Goal: Information Seeking & Learning: Check status

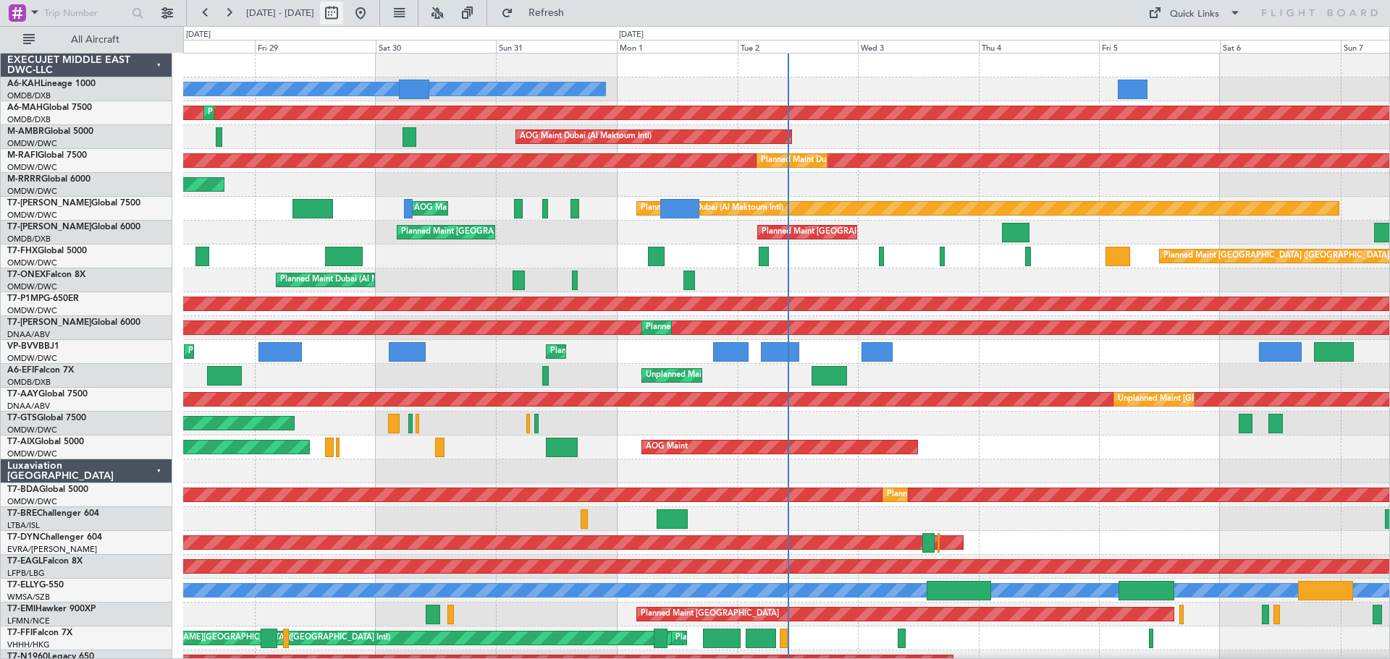
click at [343, 18] on button at bounding box center [331, 12] width 23 height 23
select select "8"
select select "2025"
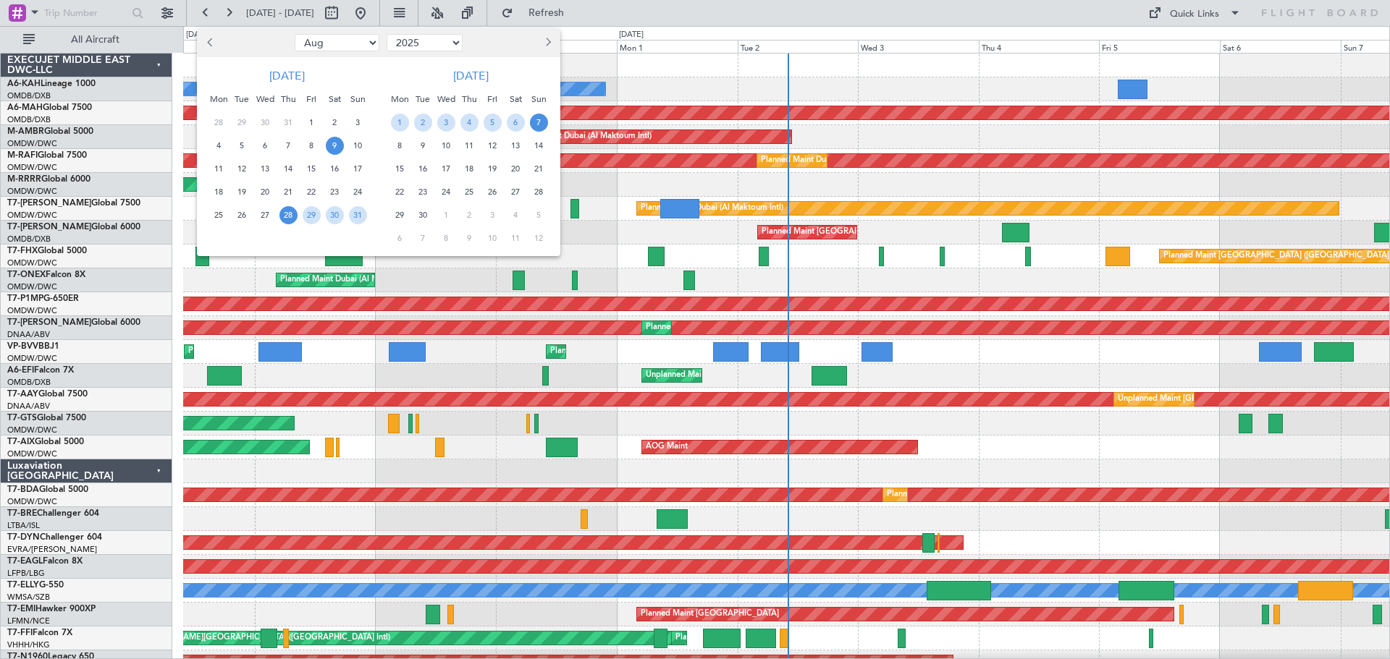
click at [334, 147] on span "9" at bounding box center [335, 146] width 18 height 18
click at [356, 147] on span "10" at bounding box center [358, 146] width 18 height 18
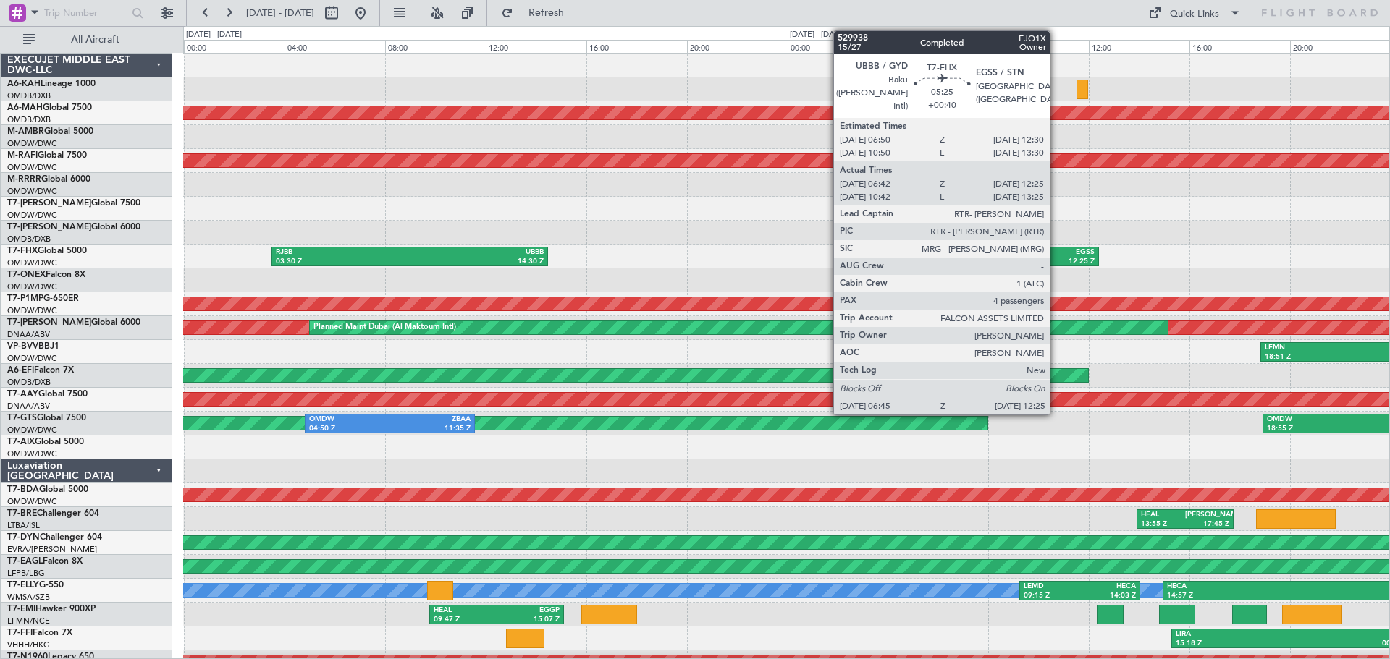
click at [1057, 258] on div "12:25 Z" at bounding box center [1061, 262] width 67 height 10
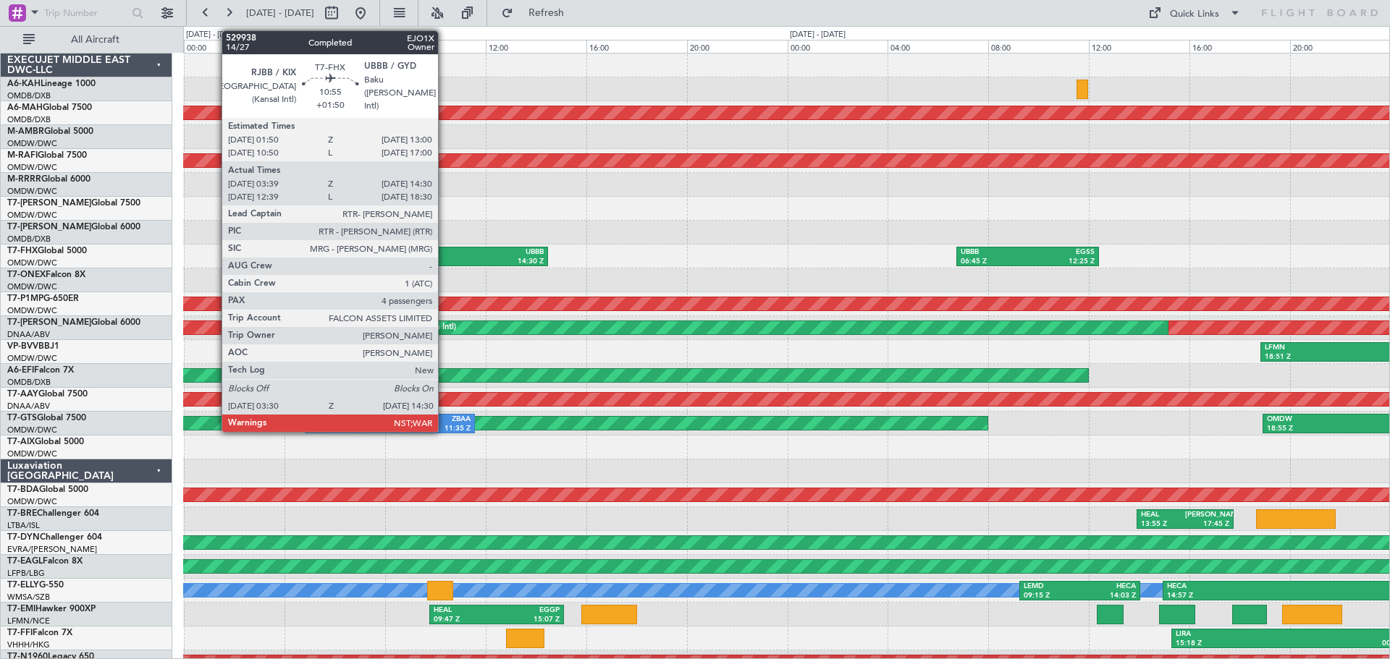
click at [443, 256] on div "UBBB" at bounding box center [477, 253] width 134 height 10
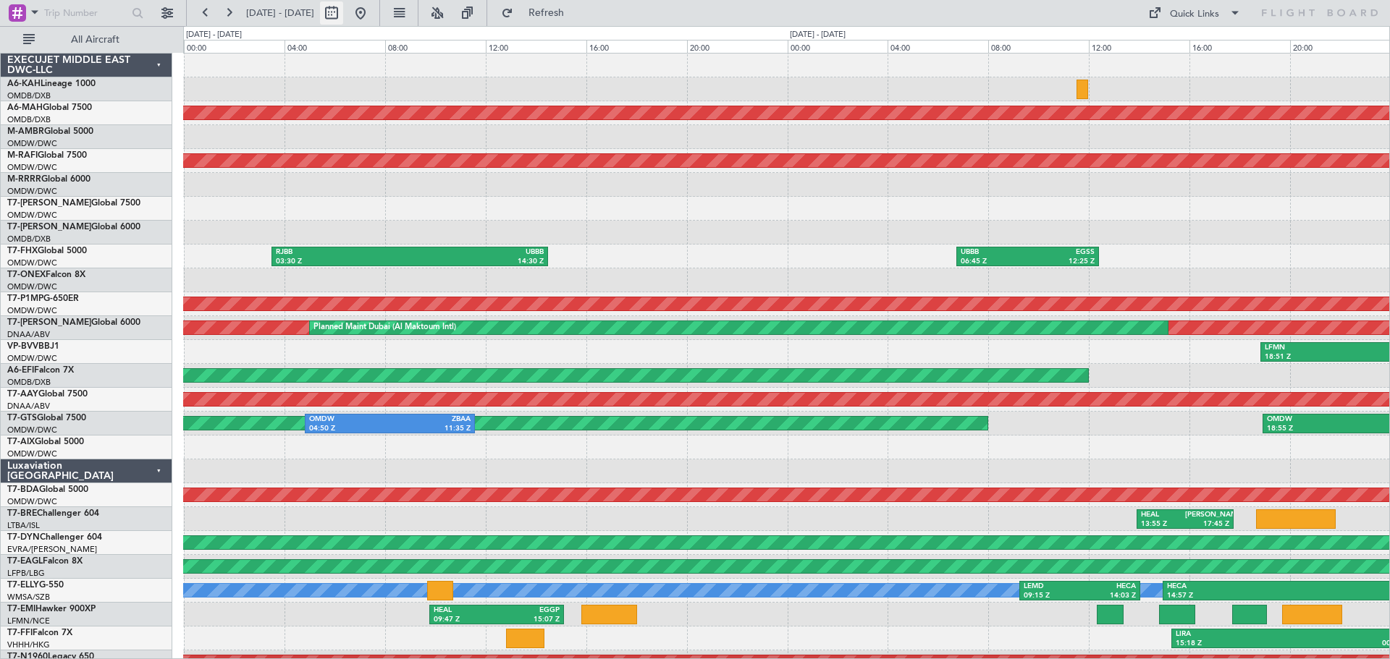
click at [343, 10] on button at bounding box center [331, 12] width 23 height 23
select select "8"
select select "2025"
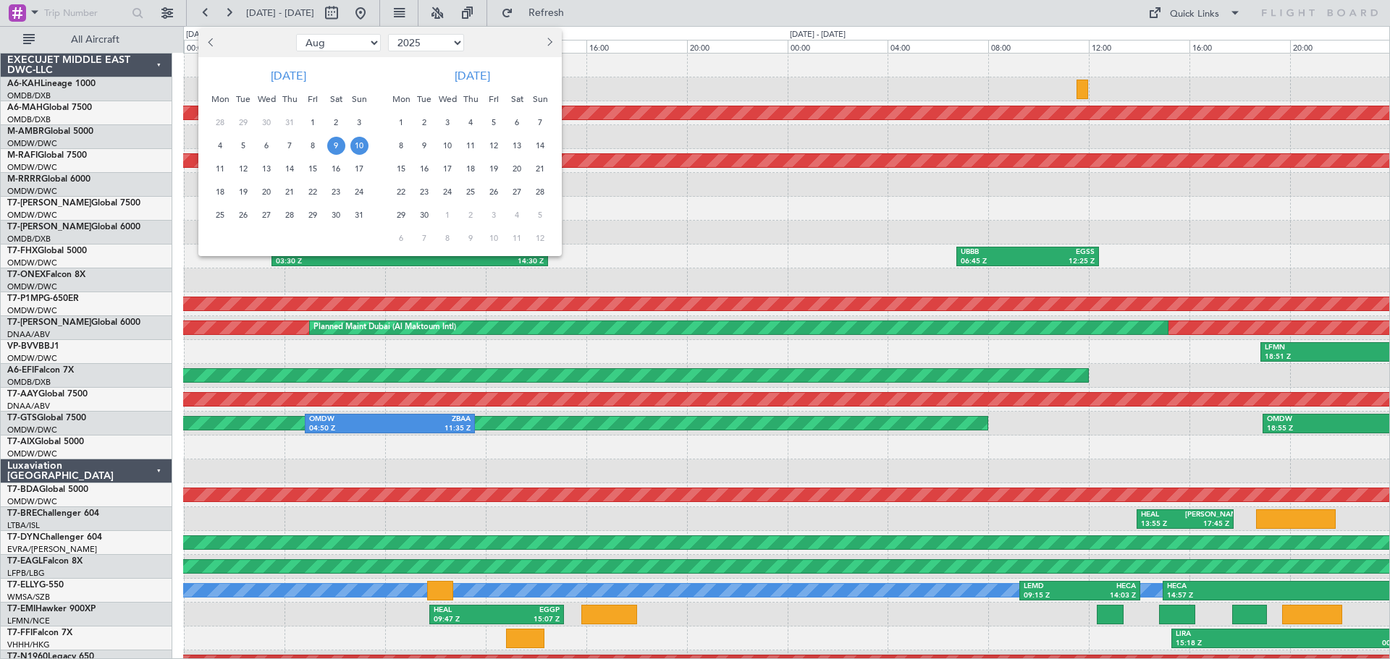
click at [207, 46] on button "Previous month" at bounding box center [212, 42] width 16 height 23
select select "7"
click at [221, 218] on span "28" at bounding box center [220, 215] width 18 height 18
click at [242, 216] on span "29" at bounding box center [244, 215] width 18 height 18
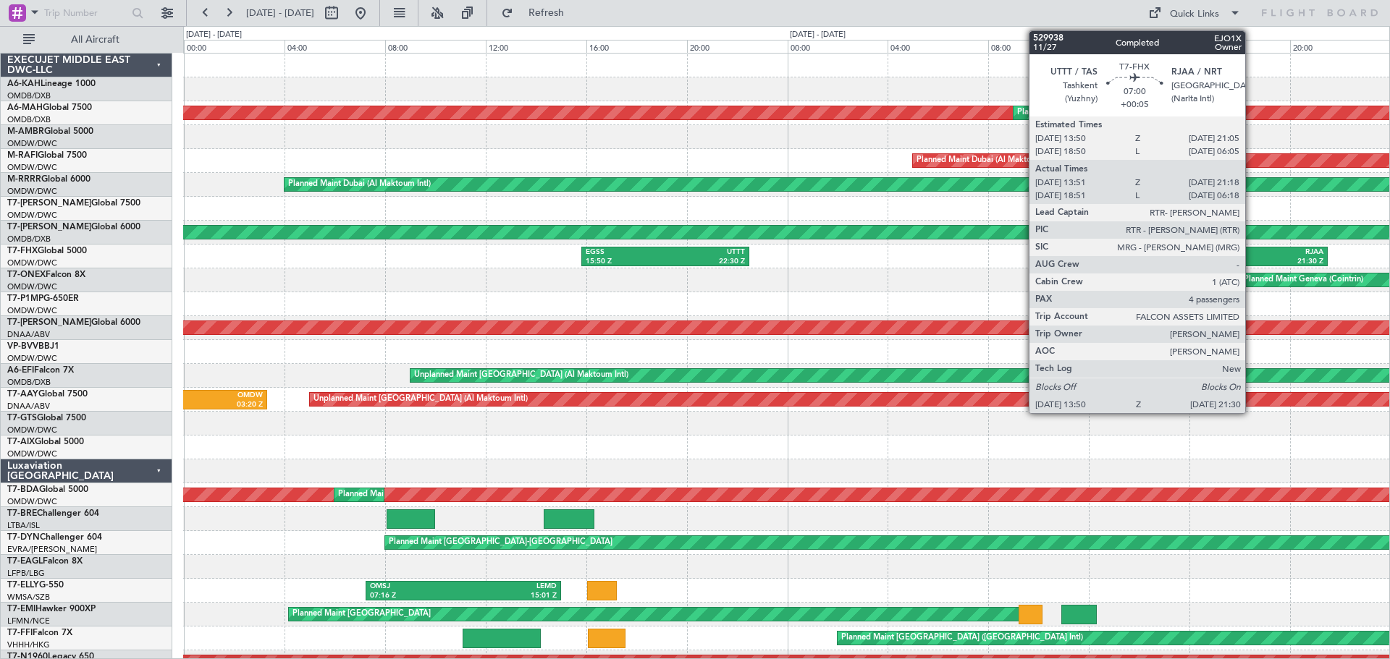
click at [1251, 253] on div "RJAA" at bounding box center [1277, 253] width 92 height 10
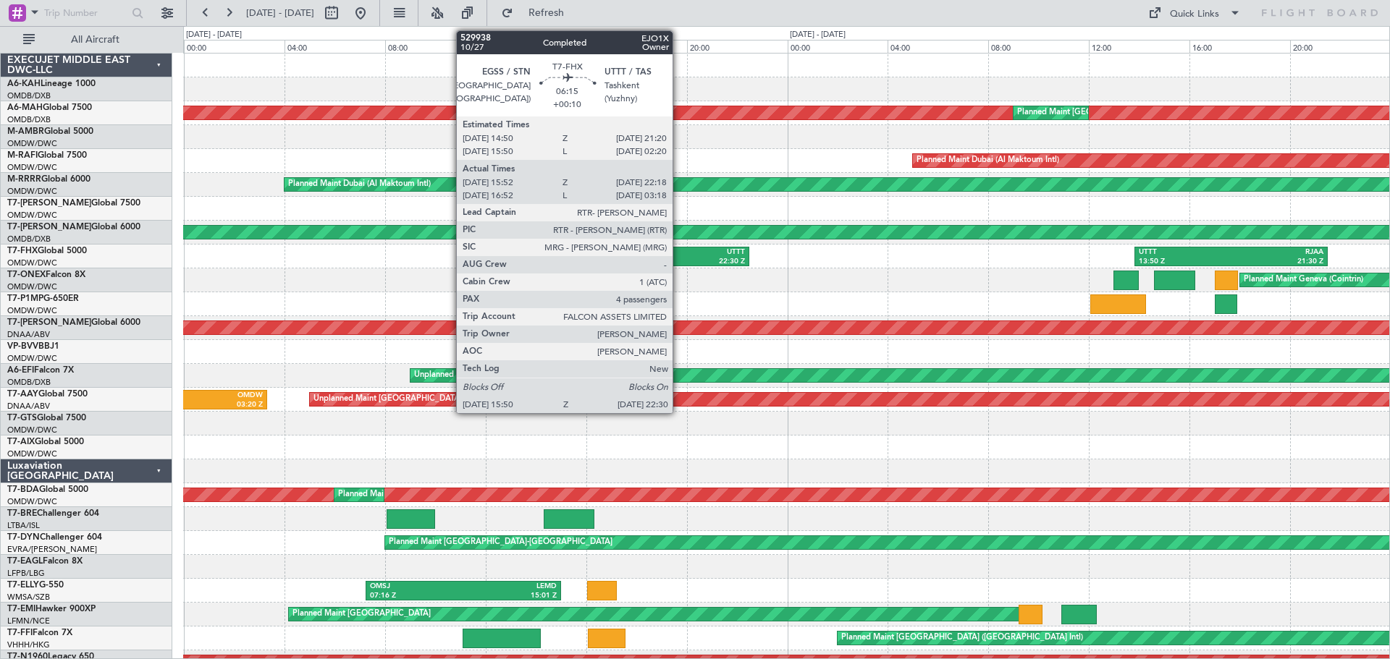
click at [679, 258] on div "22:30 Z" at bounding box center [705, 262] width 80 height 10
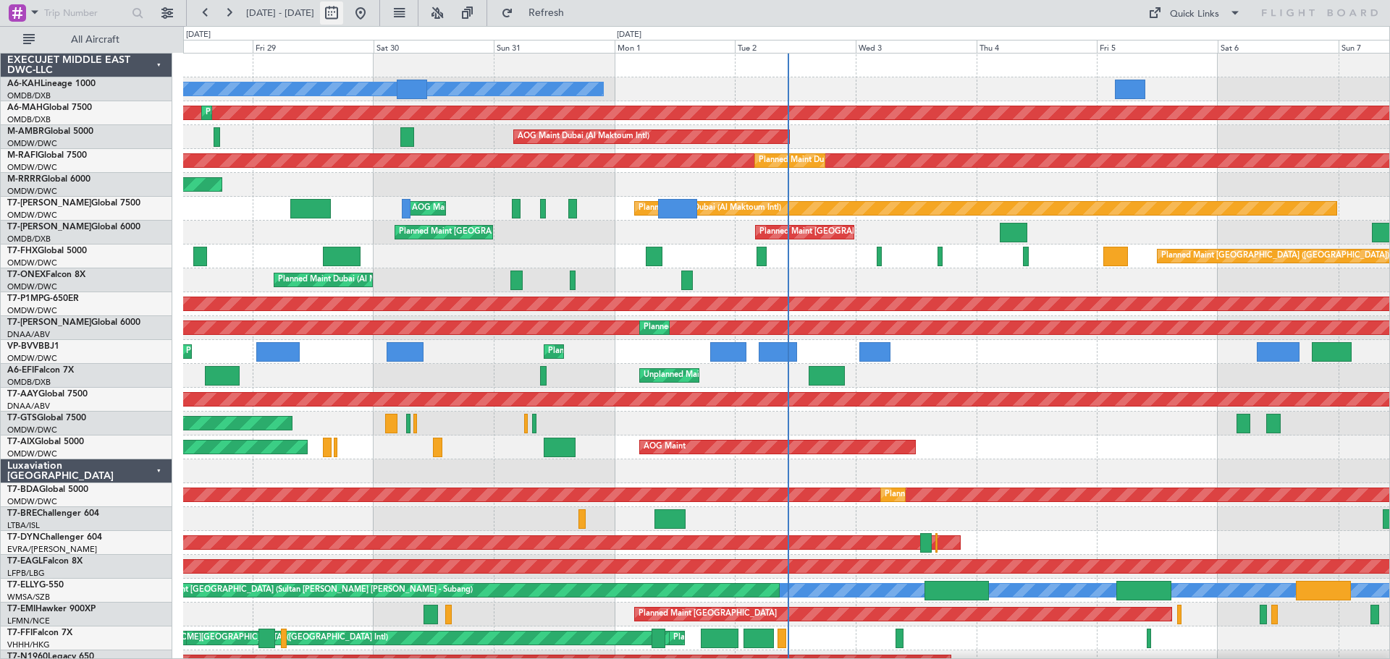
click at [343, 12] on button at bounding box center [331, 12] width 23 height 23
select select "8"
select select "2025"
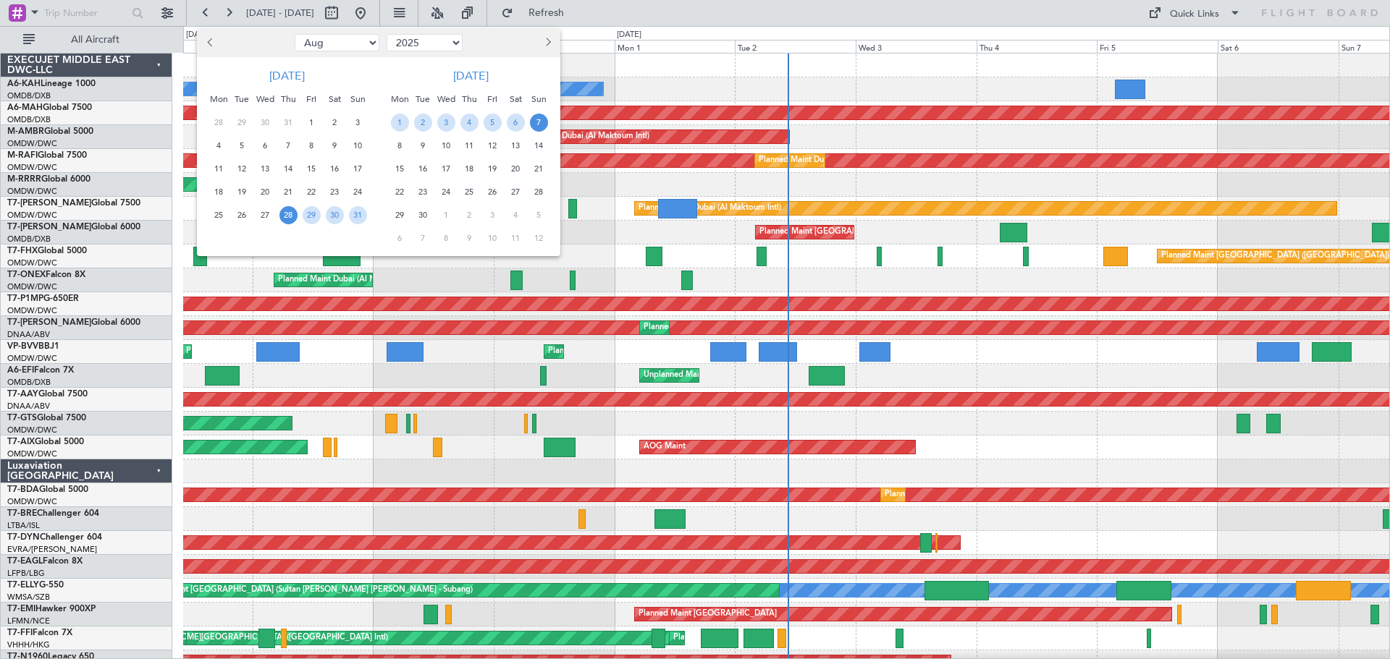
click at [216, 42] on button "Previous month" at bounding box center [211, 42] width 16 height 23
select select "7"
click at [238, 219] on span "29" at bounding box center [242, 215] width 18 height 18
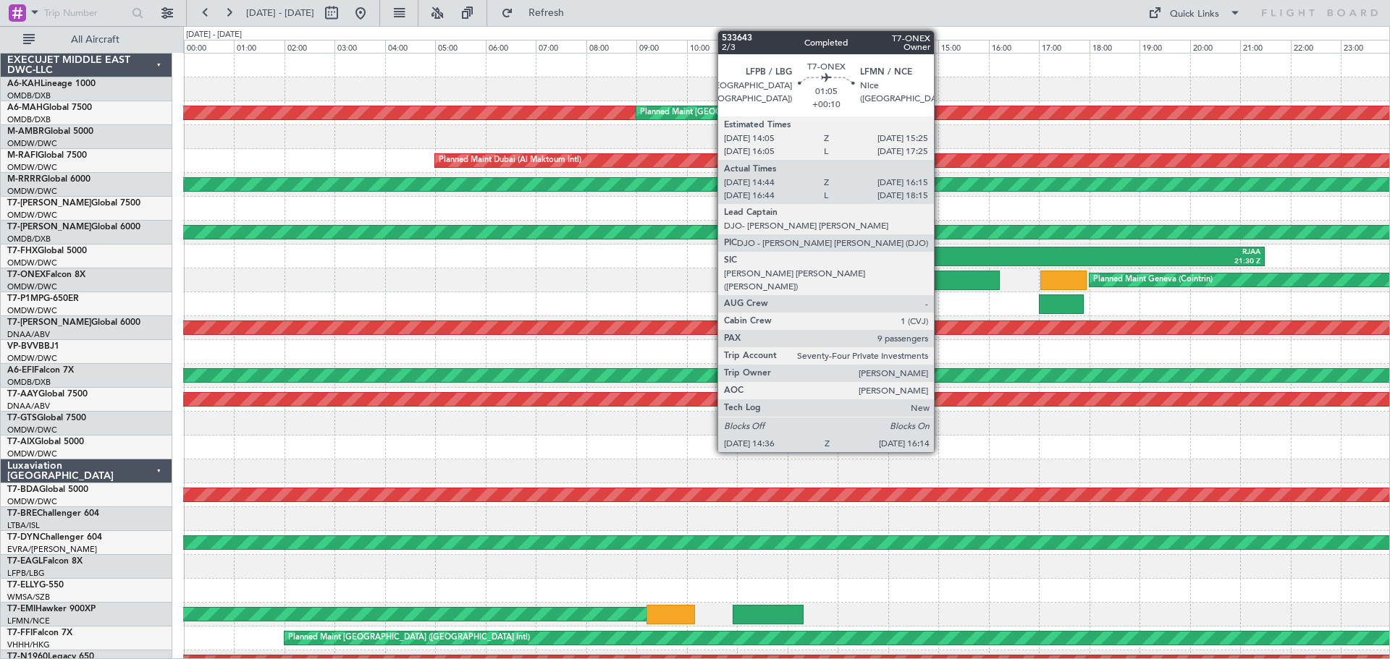
click at [940, 282] on div at bounding box center [958, 281] width 83 height 20
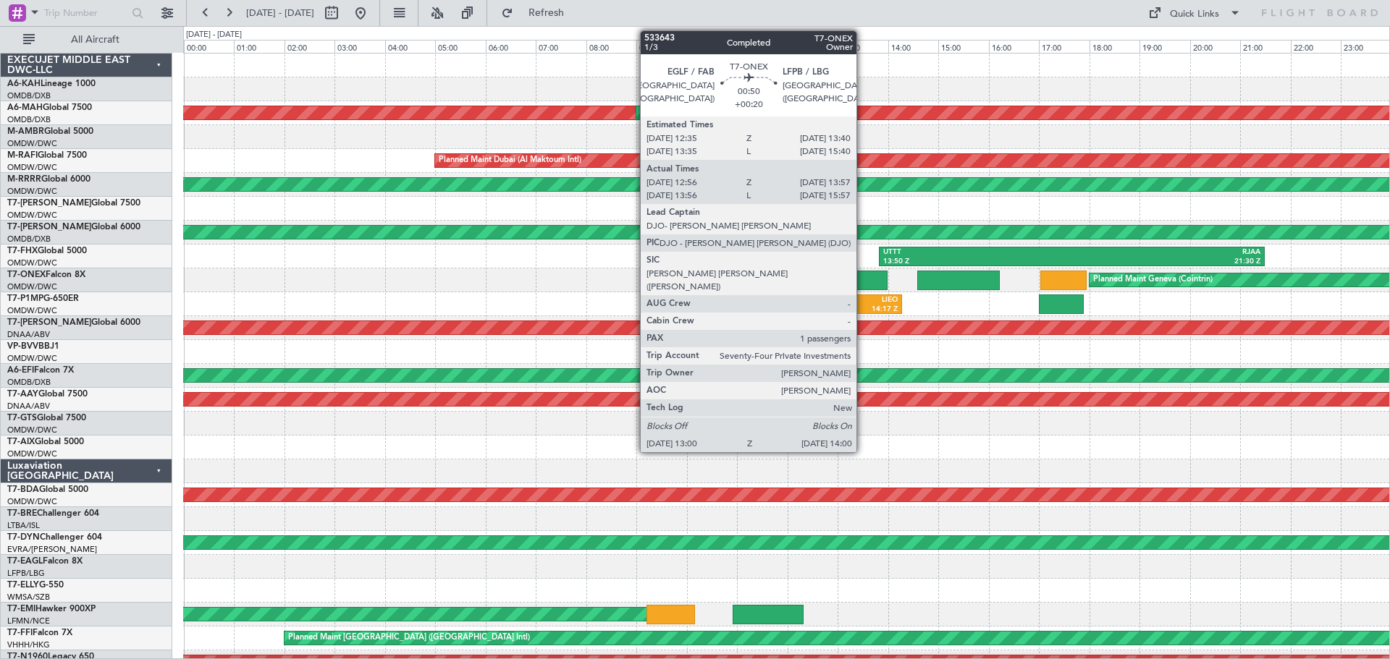
click at [863, 280] on div at bounding box center [862, 281] width 51 height 20
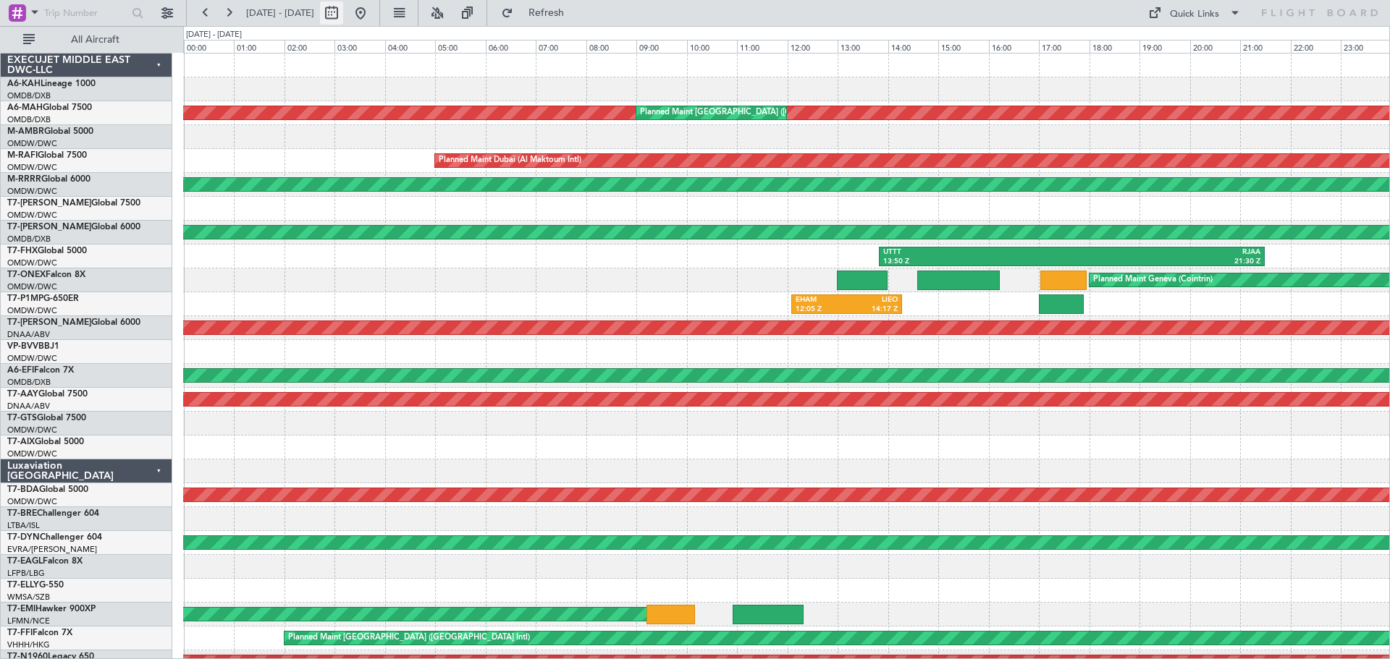
click at [343, 14] on button at bounding box center [331, 12] width 23 height 23
select select "7"
select select "2025"
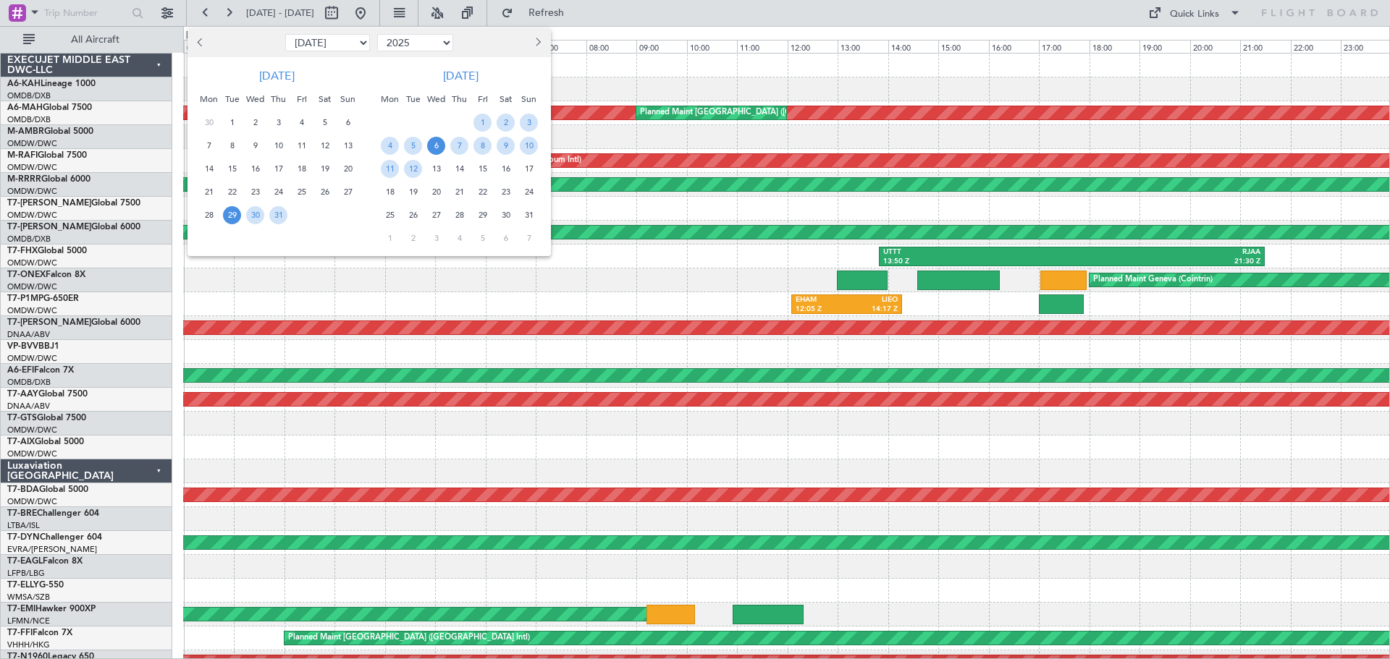
click at [441, 146] on span "6" at bounding box center [436, 146] width 18 height 18
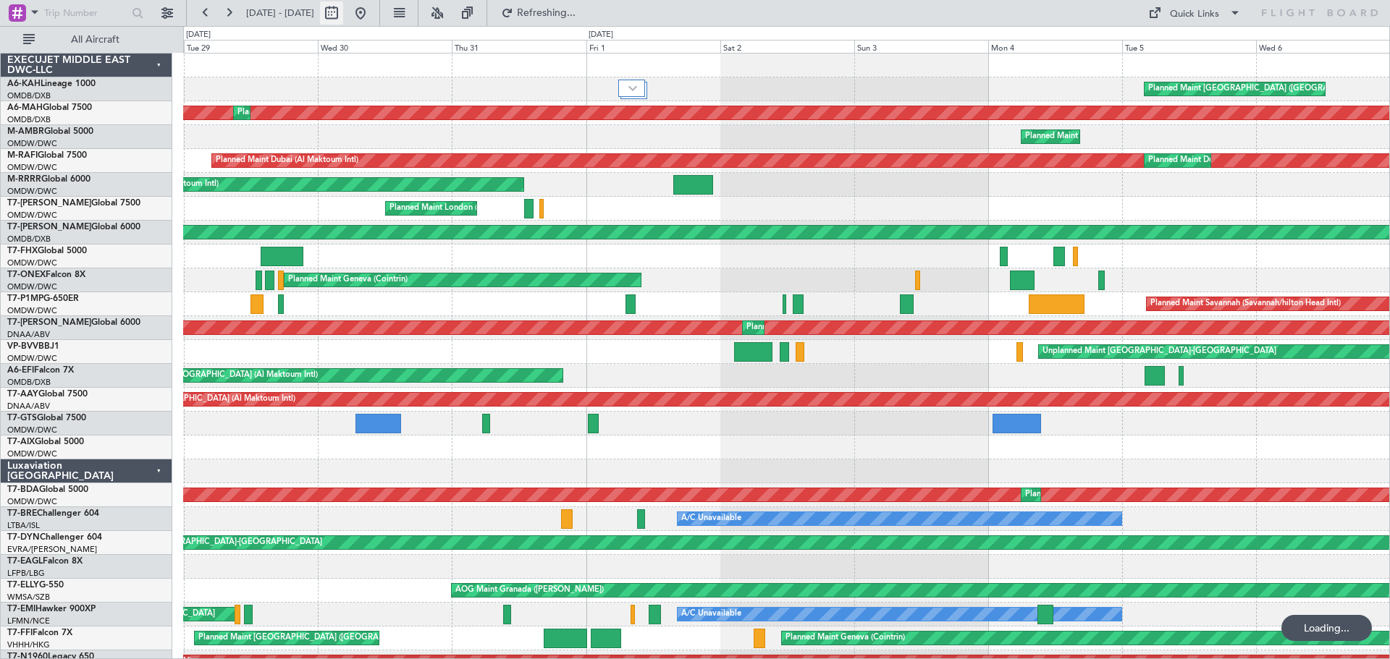
click at [343, 12] on button at bounding box center [331, 12] width 23 height 23
select select "7"
select select "2025"
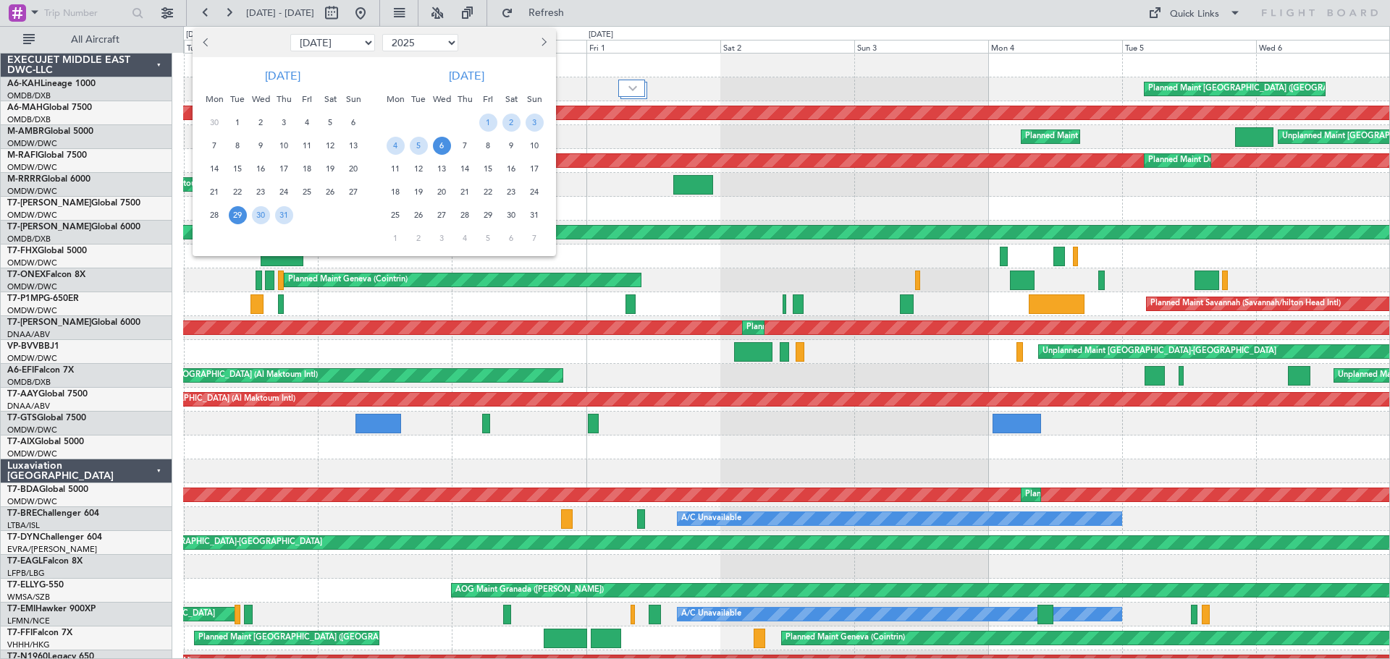
click at [437, 142] on span "6" at bounding box center [442, 146] width 18 height 18
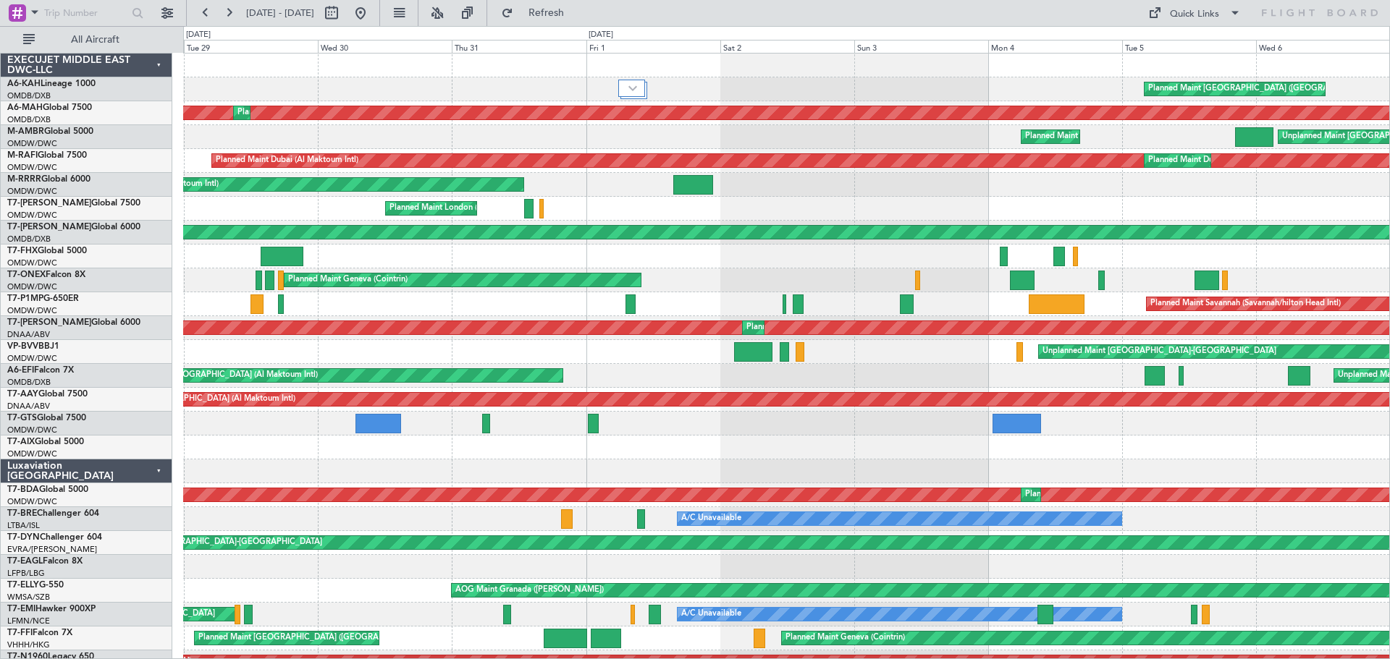
select select "8"
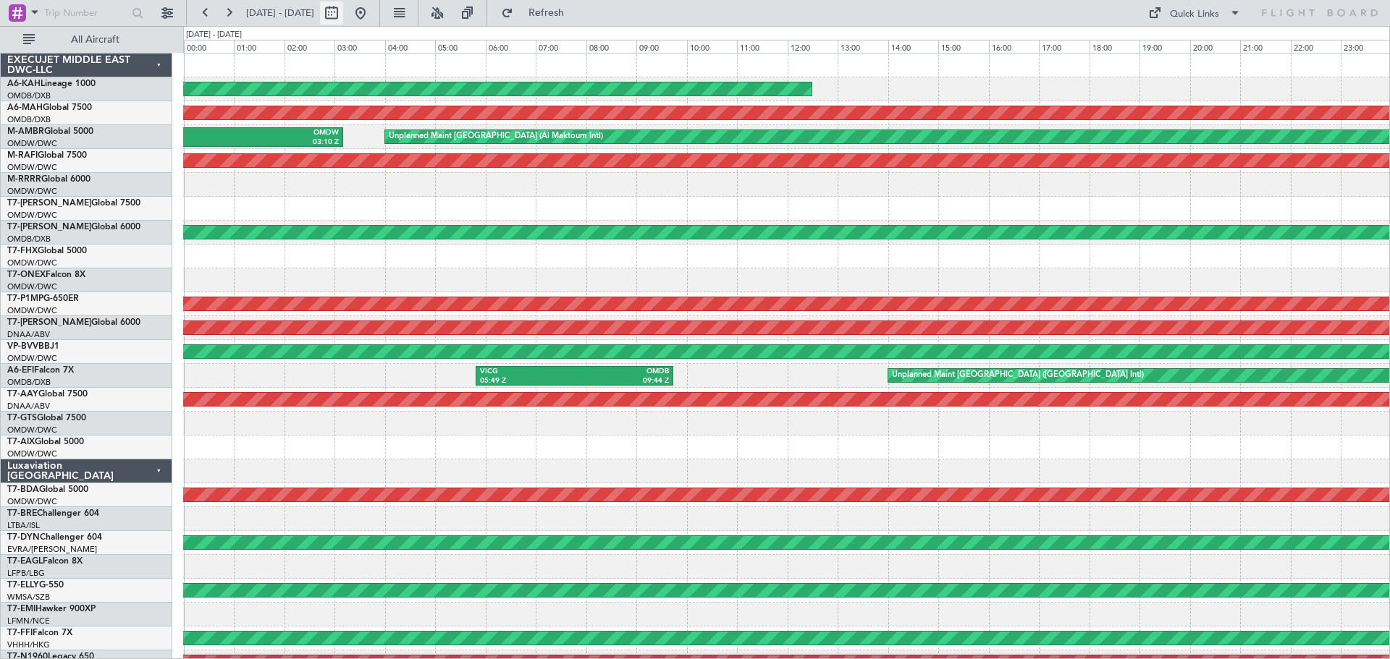
click at [343, 12] on button at bounding box center [331, 12] width 23 height 23
select select "8"
select select "2025"
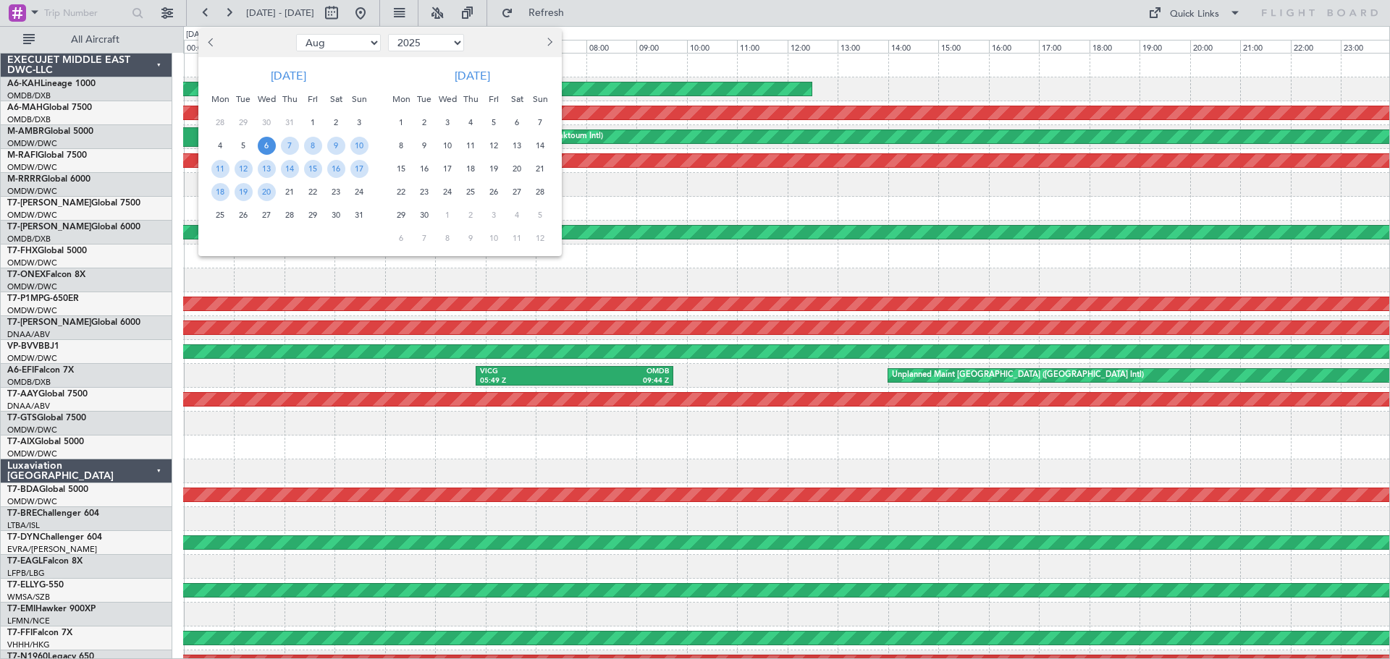
click at [213, 43] on span "Previous month" at bounding box center [212, 42] width 9 height 9
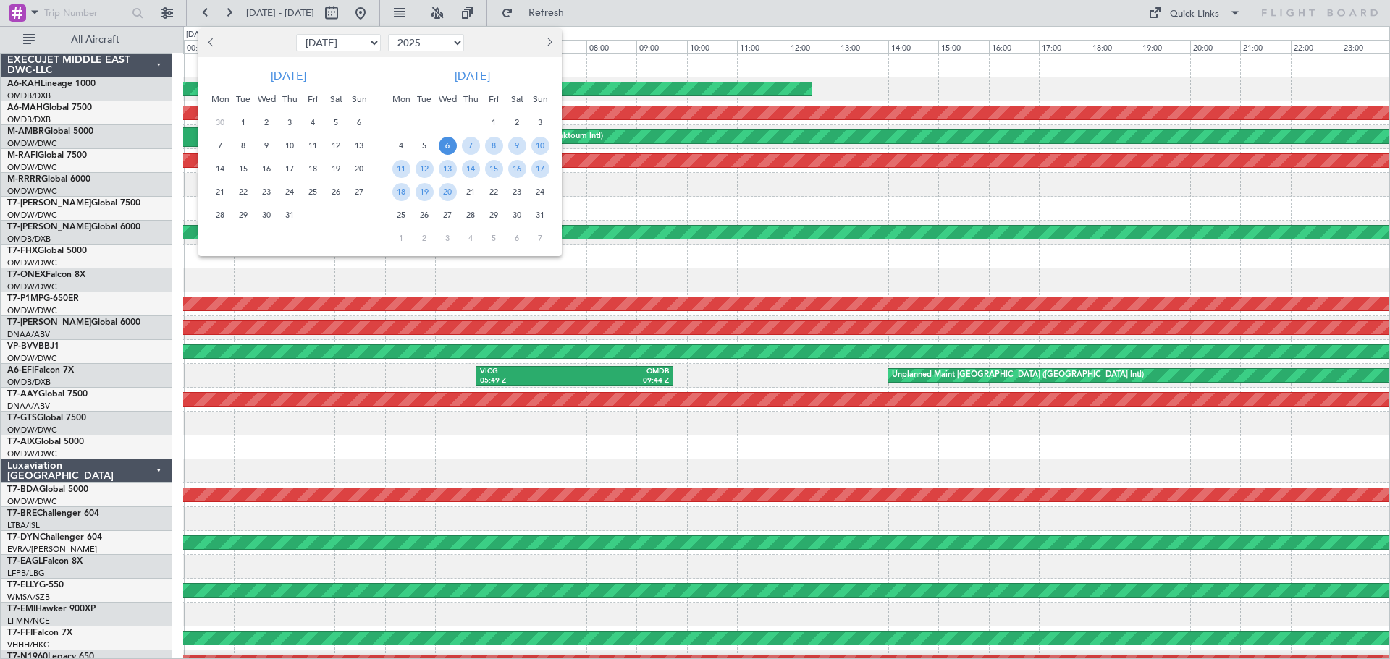
click at [213, 43] on span "Previous month" at bounding box center [212, 42] width 9 height 9
select select "6"
click at [356, 148] on span "8" at bounding box center [359, 146] width 18 height 18
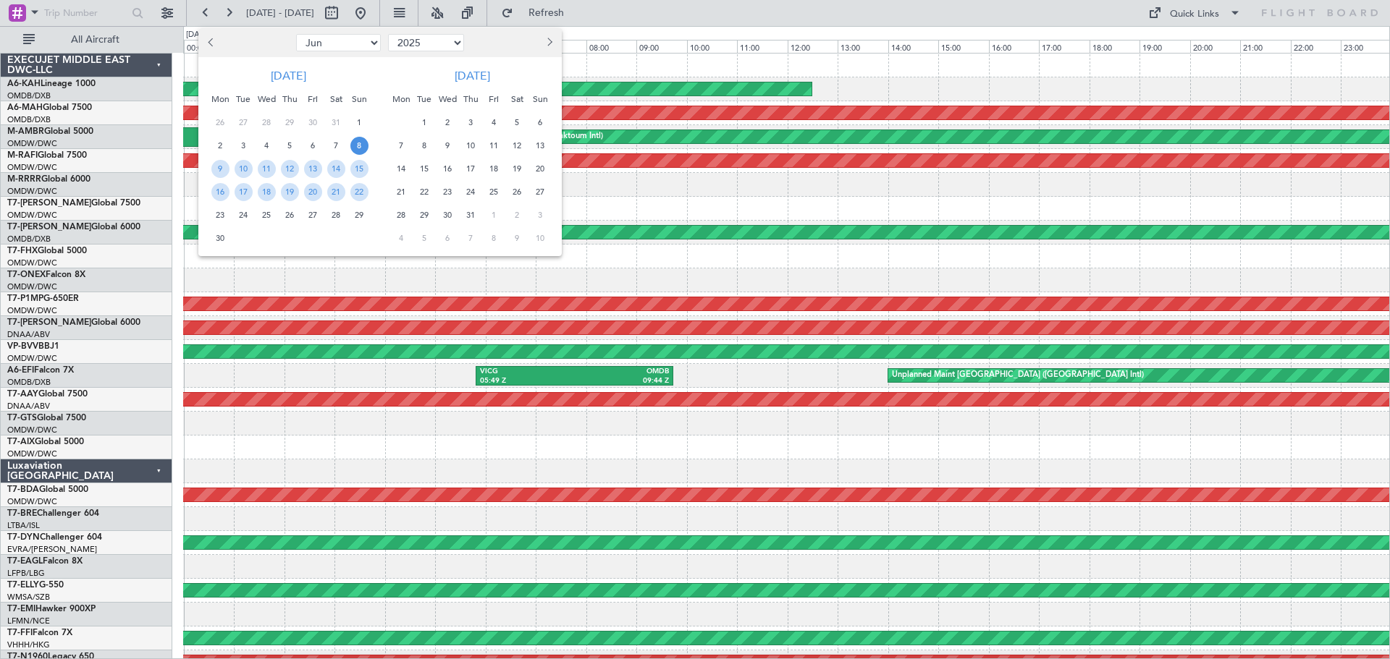
click at [356, 148] on span "8" at bounding box center [359, 146] width 18 height 18
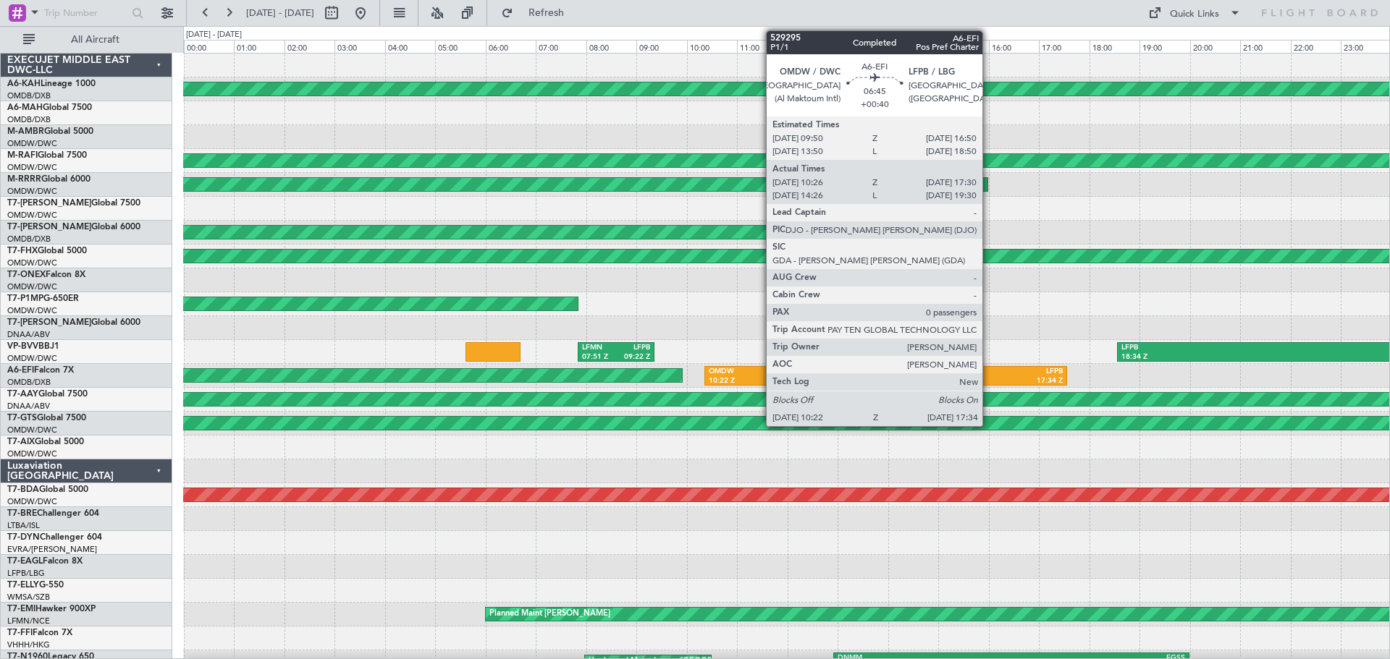
click at [989, 372] on div "LFPB" at bounding box center [974, 372] width 177 height 10
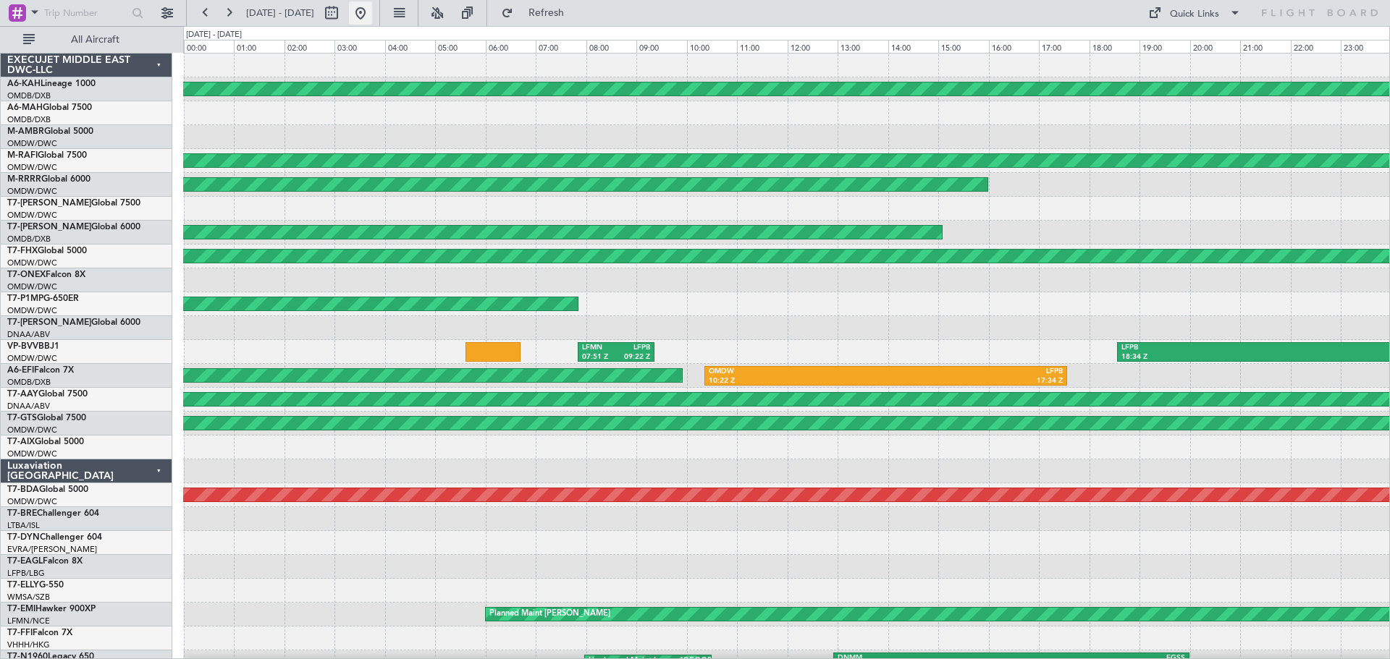
click at [372, 14] on button at bounding box center [360, 12] width 23 height 23
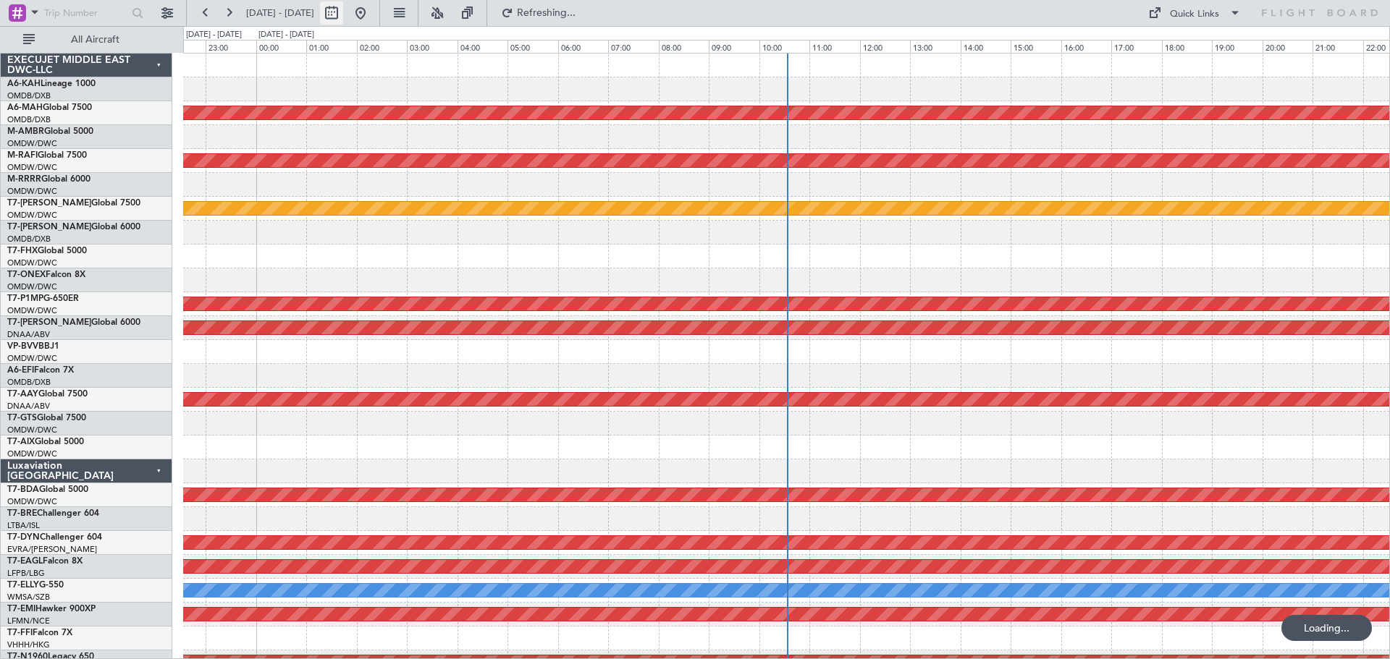
click at [343, 12] on button at bounding box center [331, 12] width 23 height 23
select select "9"
select select "2025"
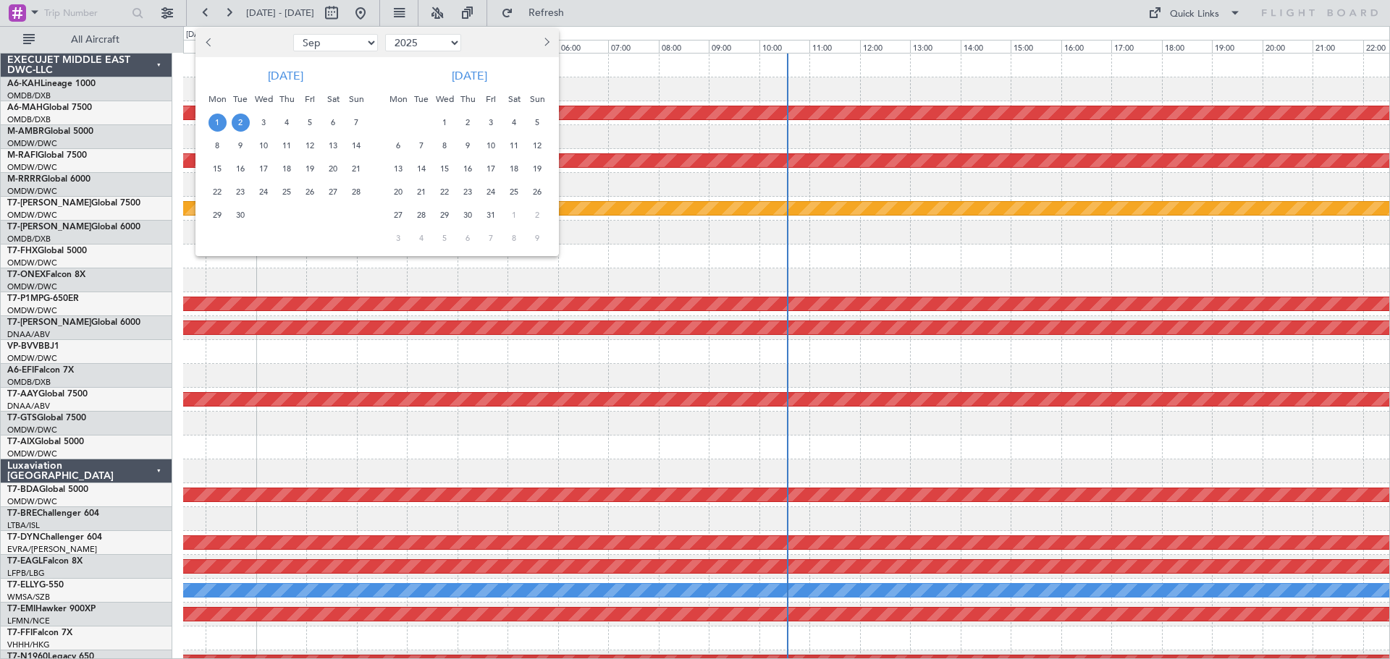
click at [212, 44] on span "Previous month" at bounding box center [210, 42] width 9 height 9
select select "7"
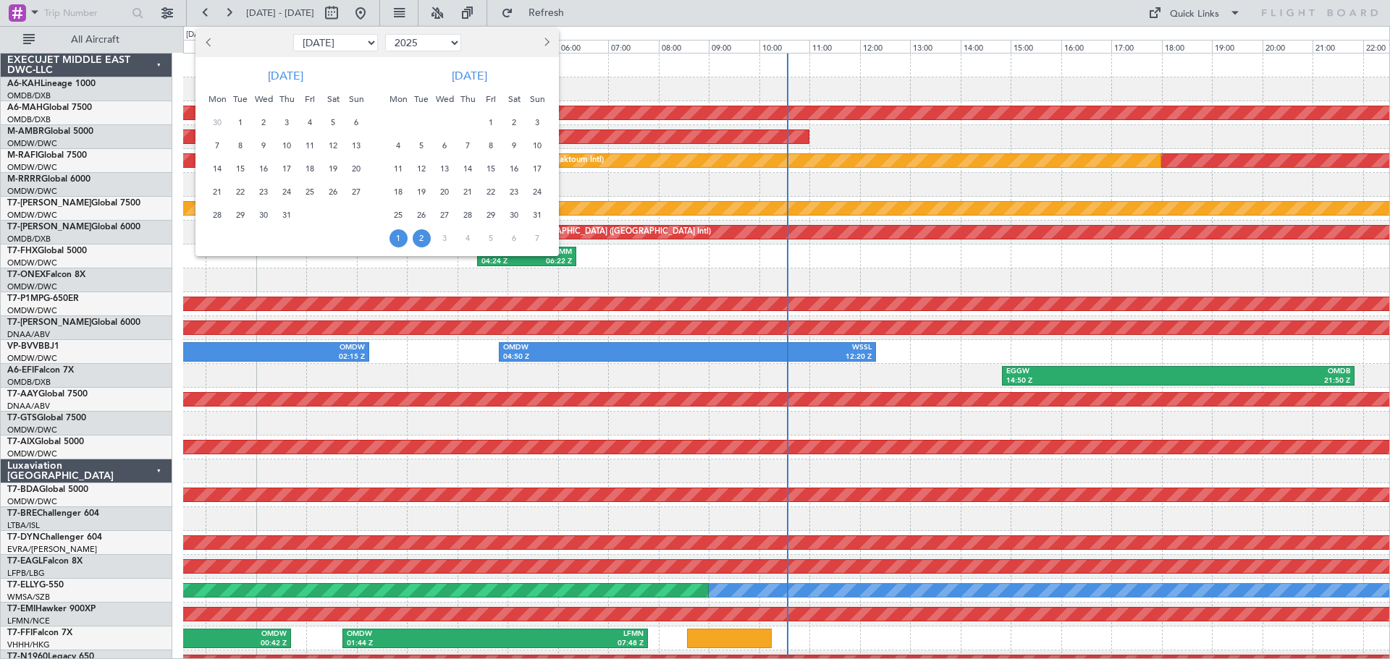
click at [245, 214] on span "29" at bounding box center [241, 215] width 18 height 18
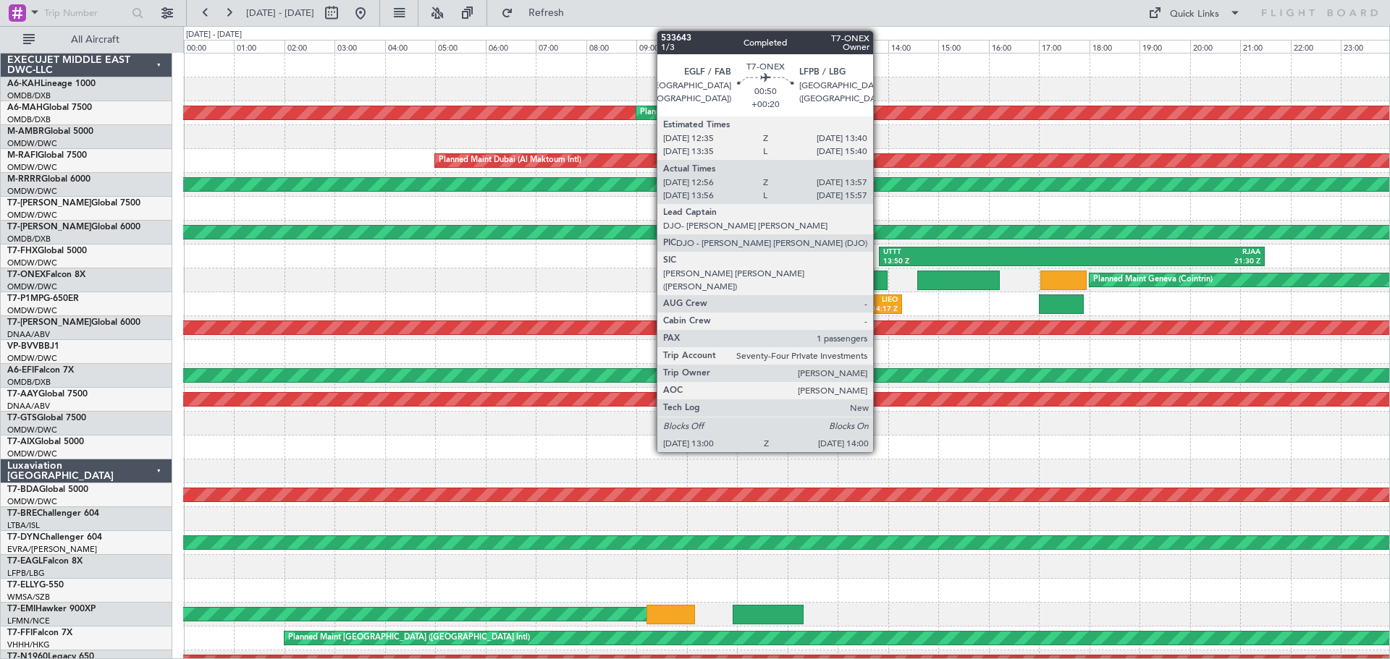
click at [879, 277] on div at bounding box center [862, 281] width 51 height 20
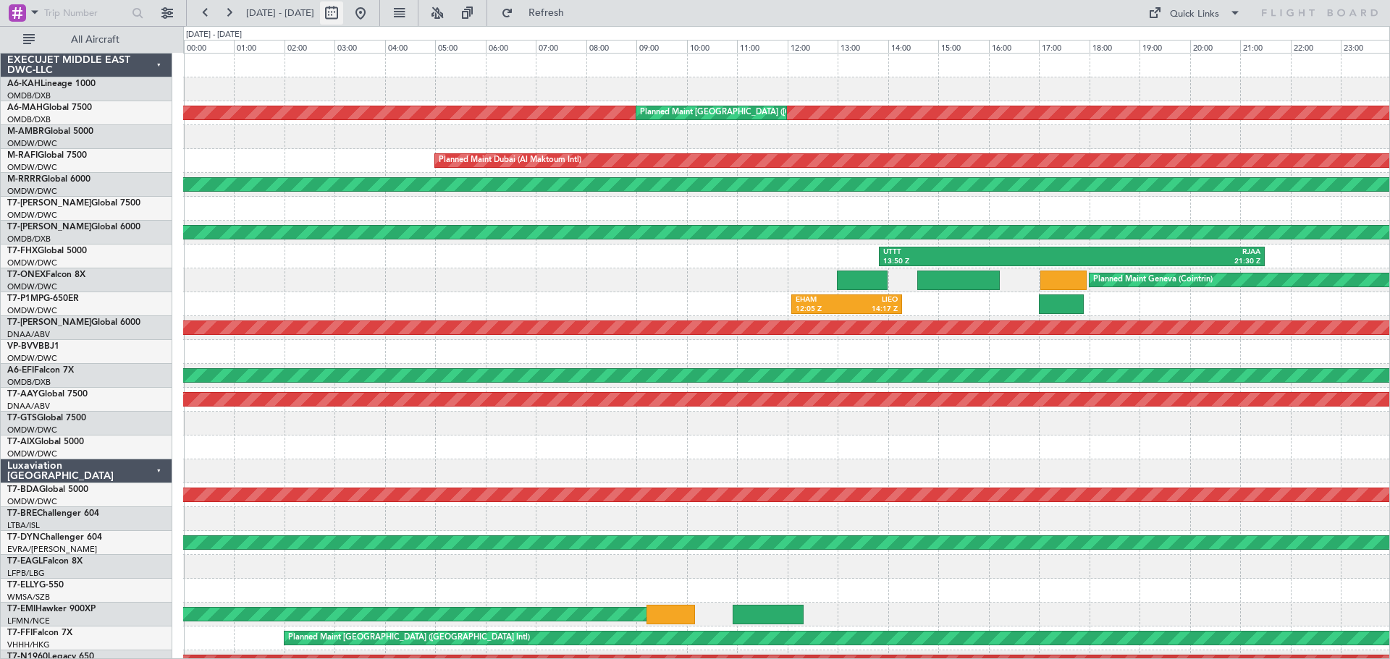
click at [343, 17] on button at bounding box center [331, 12] width 23 height 23
select select "7"
select select "2025"
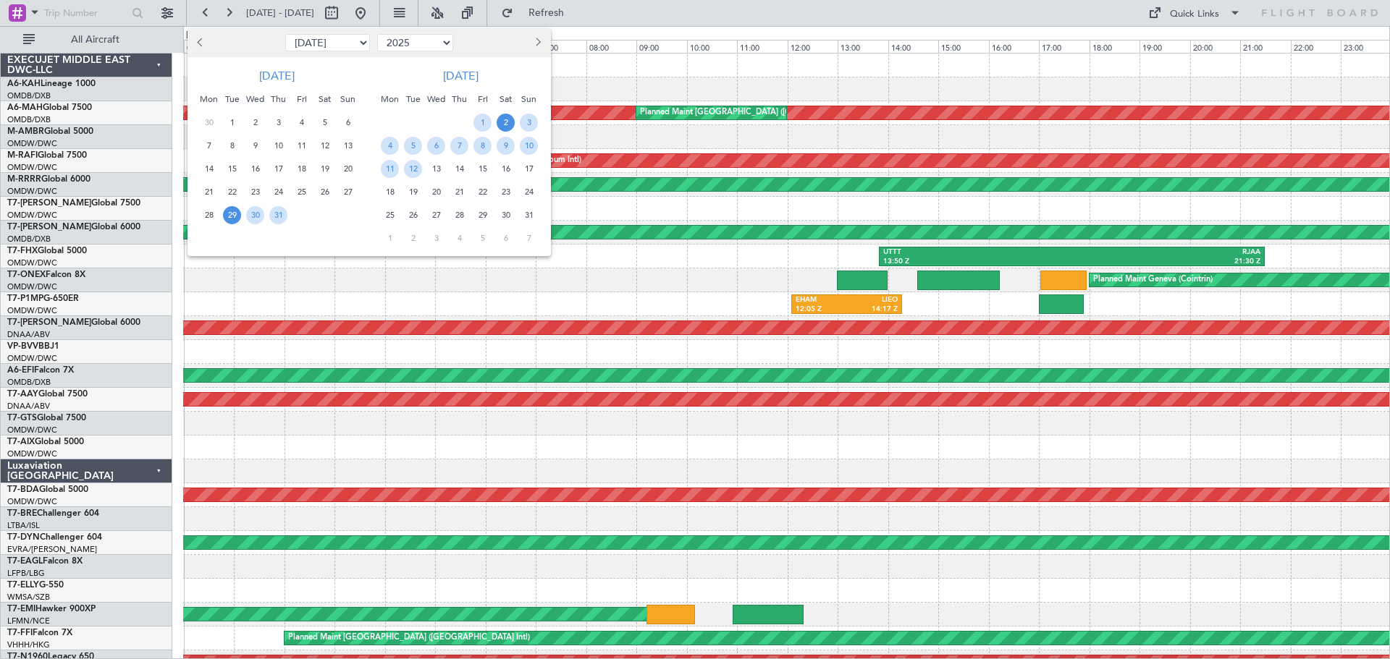
click at [509, 127] on span "2" at bounding box center [506, 123] width 18 height 18
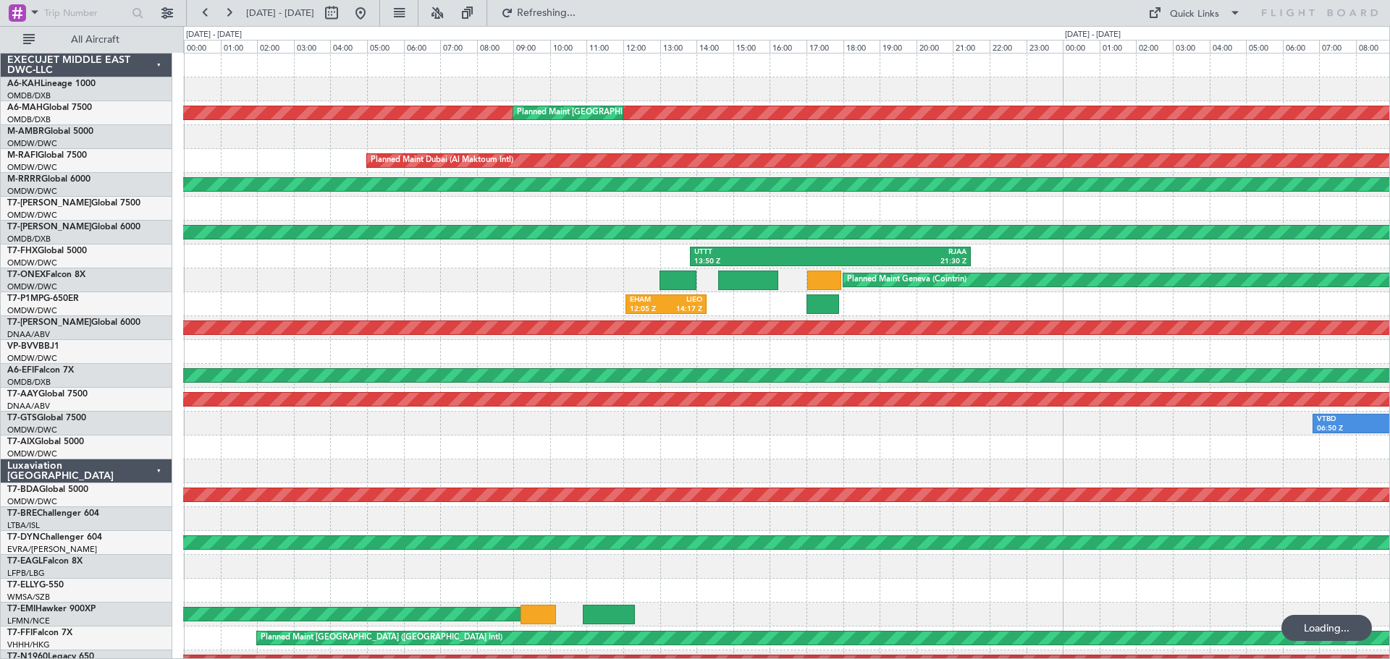
click at [509, 127] on span "2" at bounding box center [506, 123] width 18 height 18
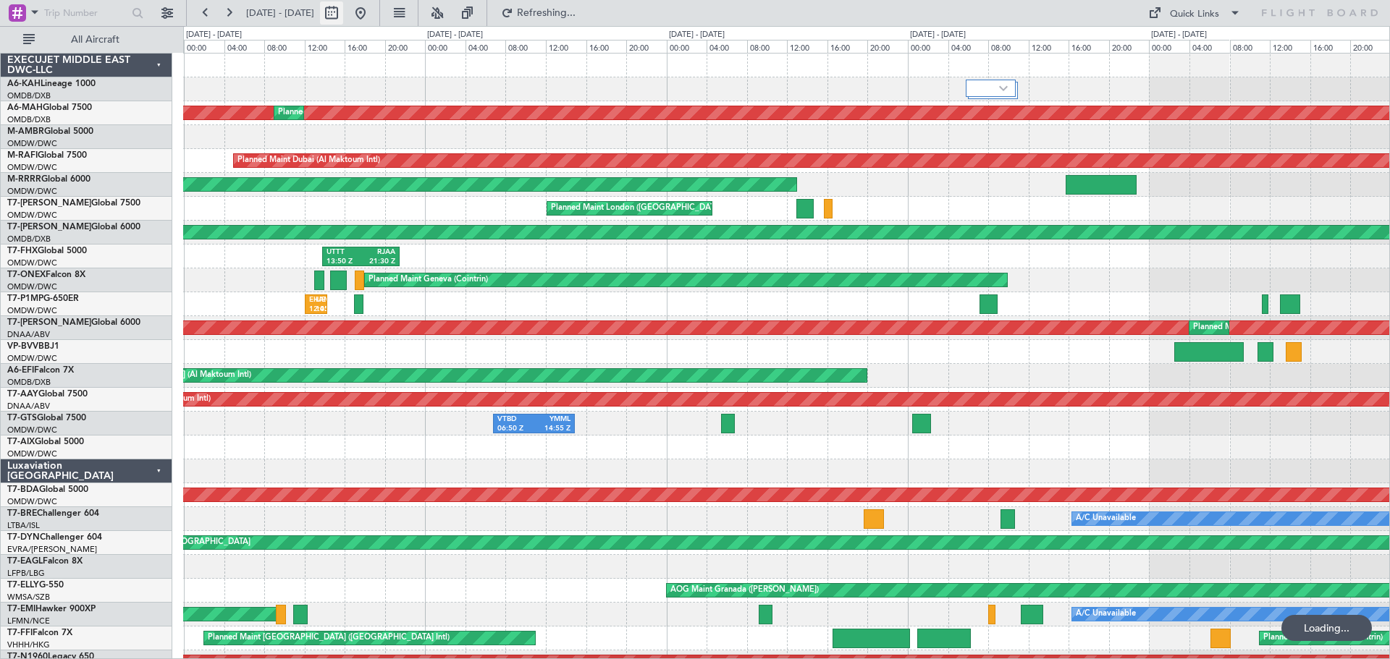
click at [343, 13] on button at bounding box center [331, 12] width 23 height 23
select select "7"
select select "2025"
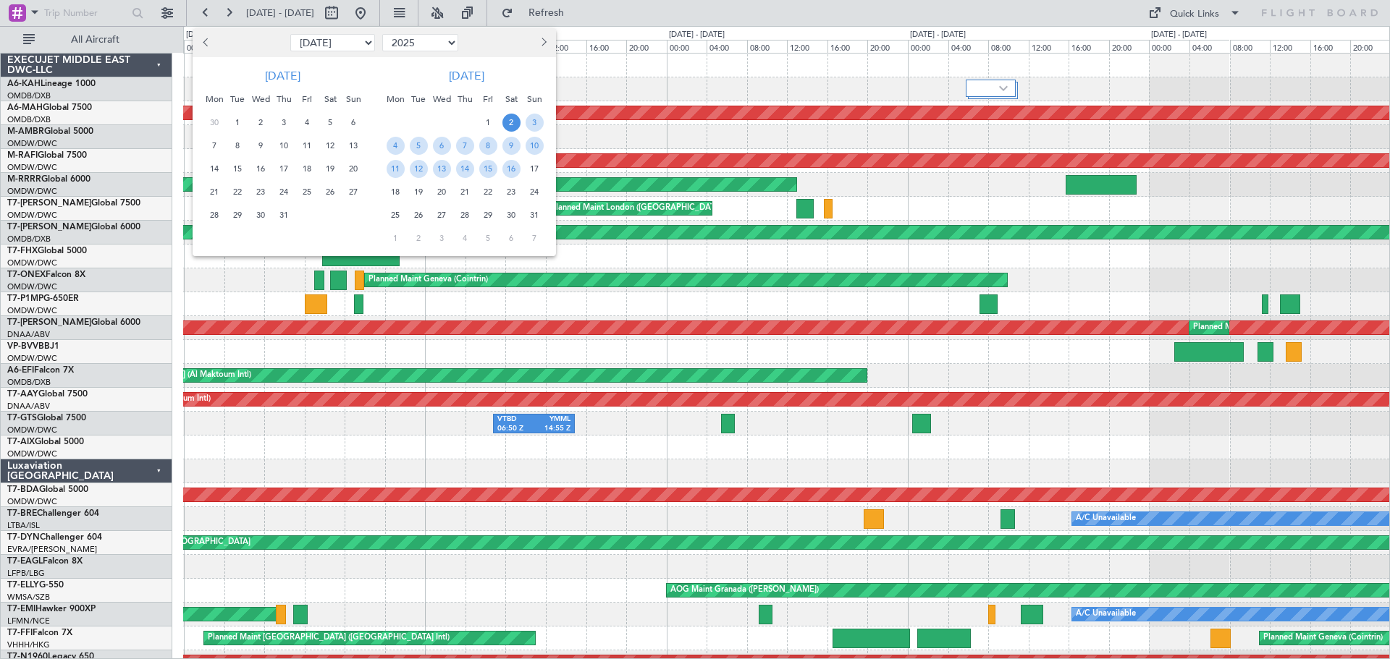
click at [511, 127] on span "2" at bounding box center [511, 123] width 18 height 18
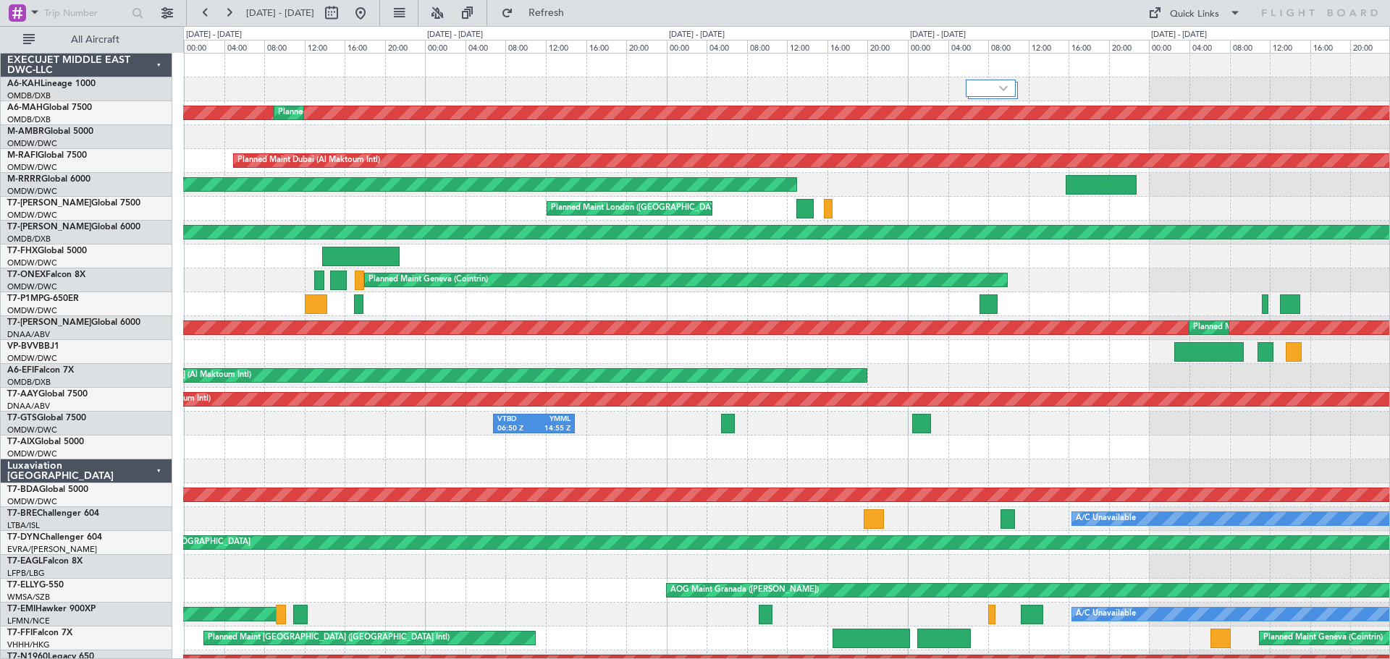
select select "8"
click at [511, 127] on span "6" at bounding box center [511, 123] width 18 height 18
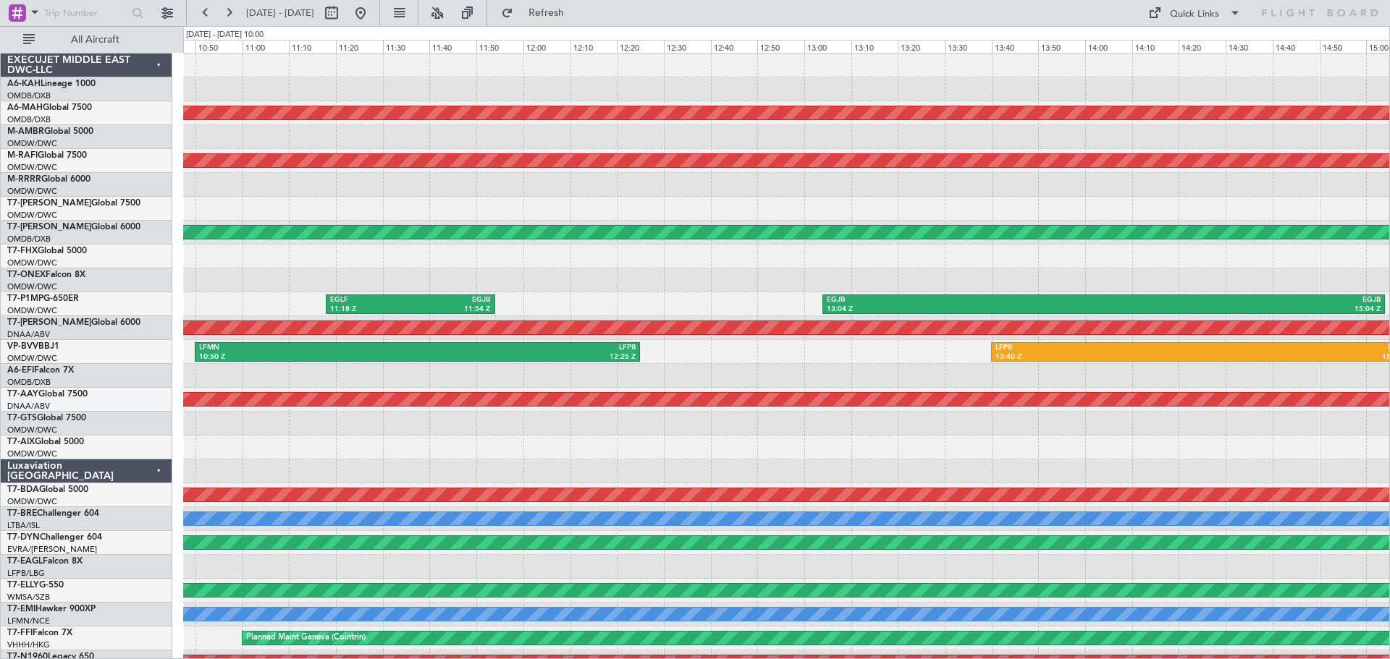
click at [733, 279] on div at bounding box center [786, 281] width 1206 height 24
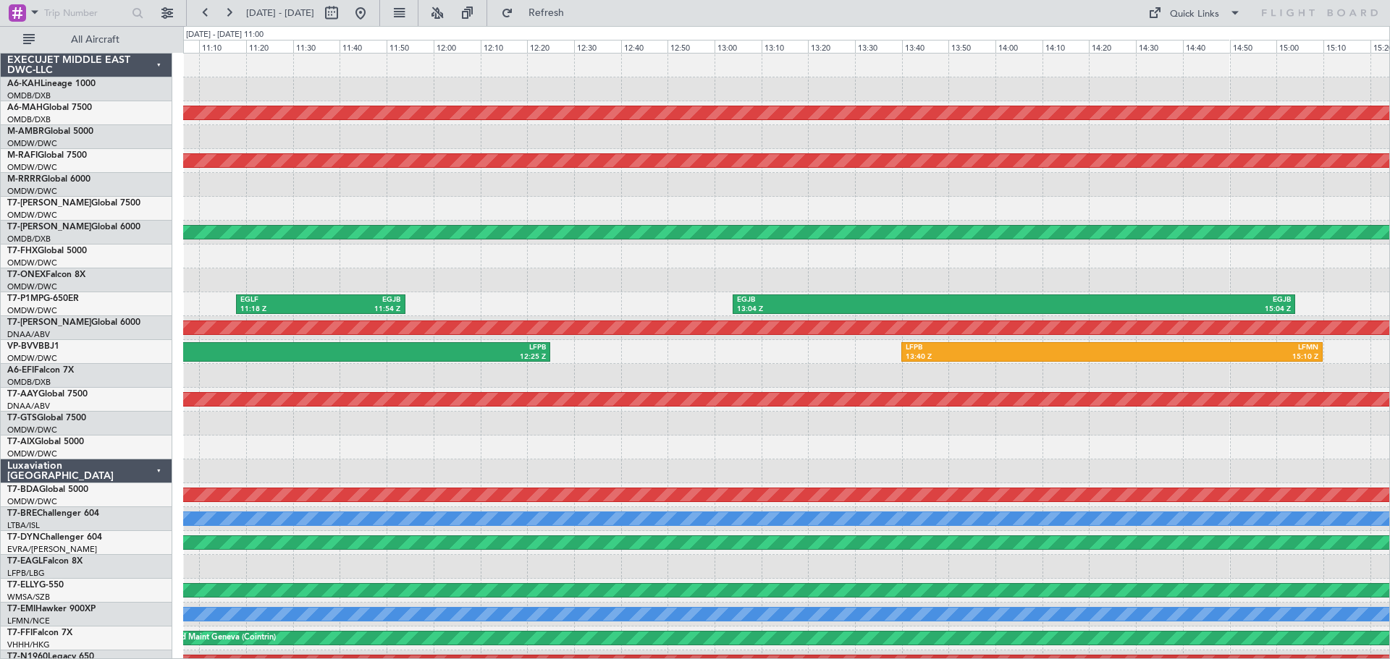
click at [633, 277] on div at bounding box center [786, 281] width 1206 height 24
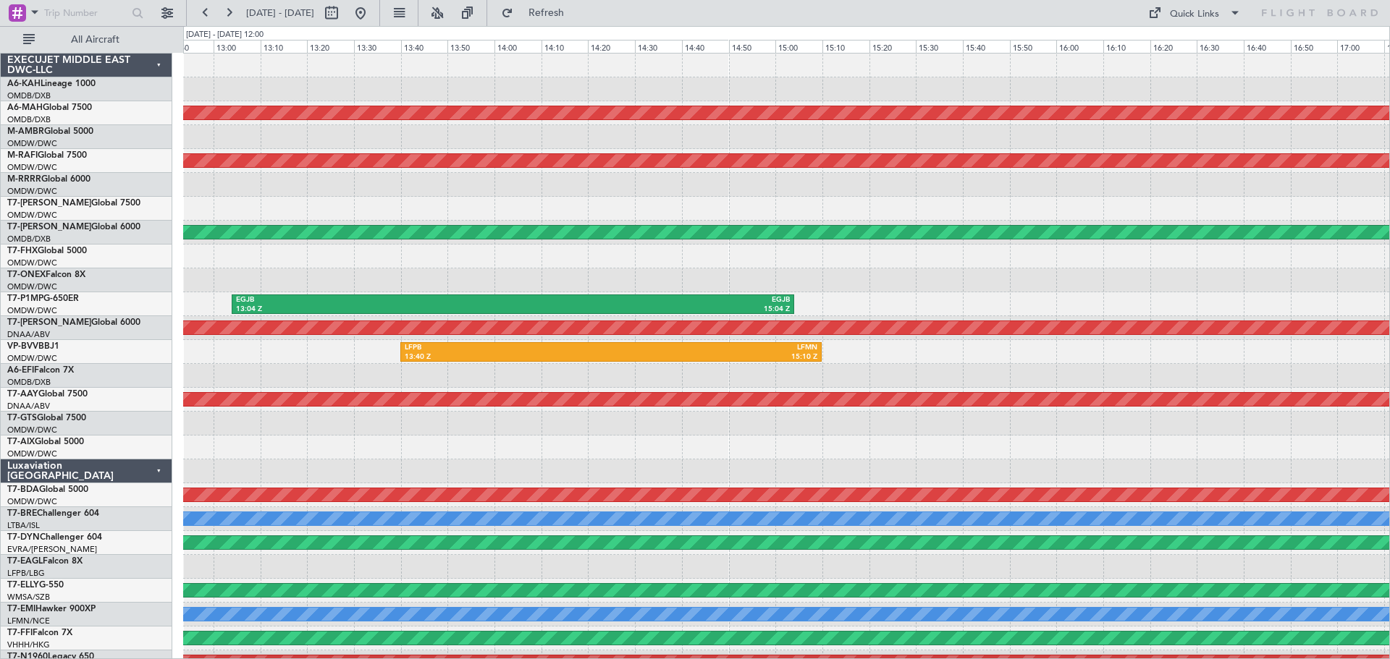
click at [469, 412] on div "Planned Maint [GEOGRAPHIC_DATA] ([GEOGRAPHIC_DATA] Intl) Planned Maint [GEOGRAP…" at bounding box center [786, 484] width 1206 height 860
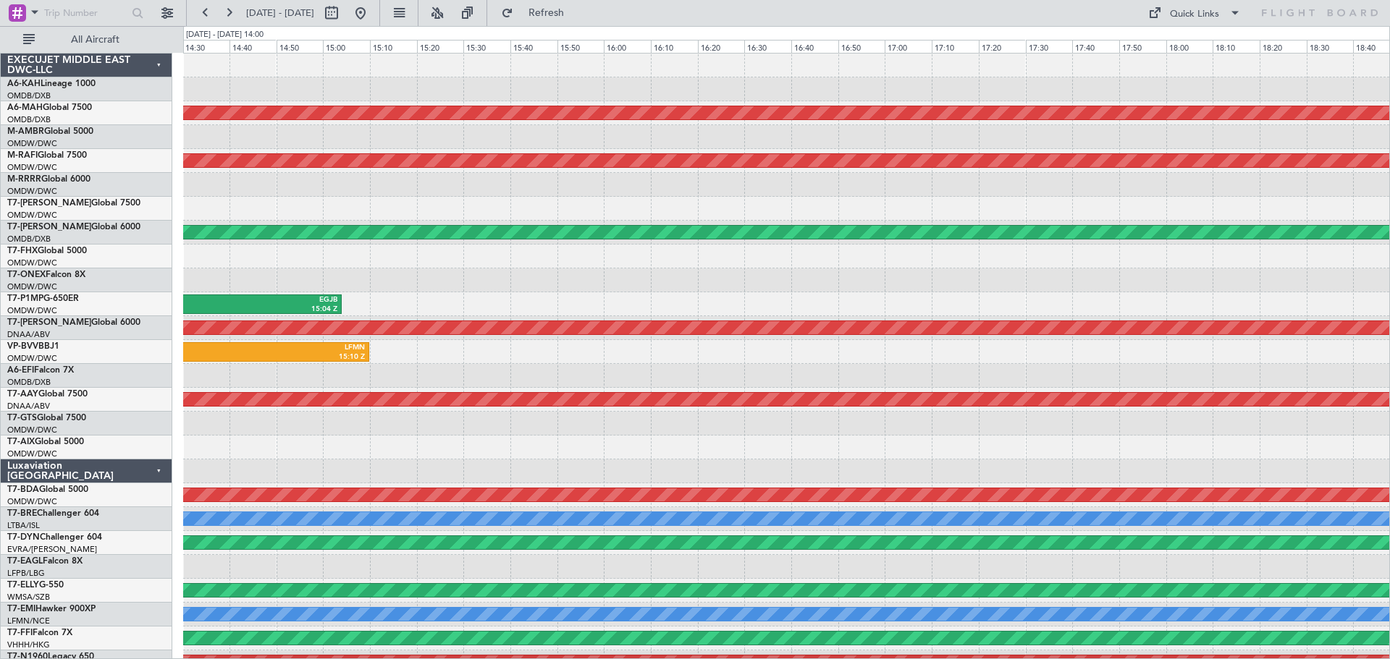
click at [501, 393] on div "Planned Maint [GEOGRAPHIC_DATA] ([GEOGRAPHIC_DATA] Intl) Planned Maint [GEOGRAP…" at bounding box center [786, 484] width 1206 height 860
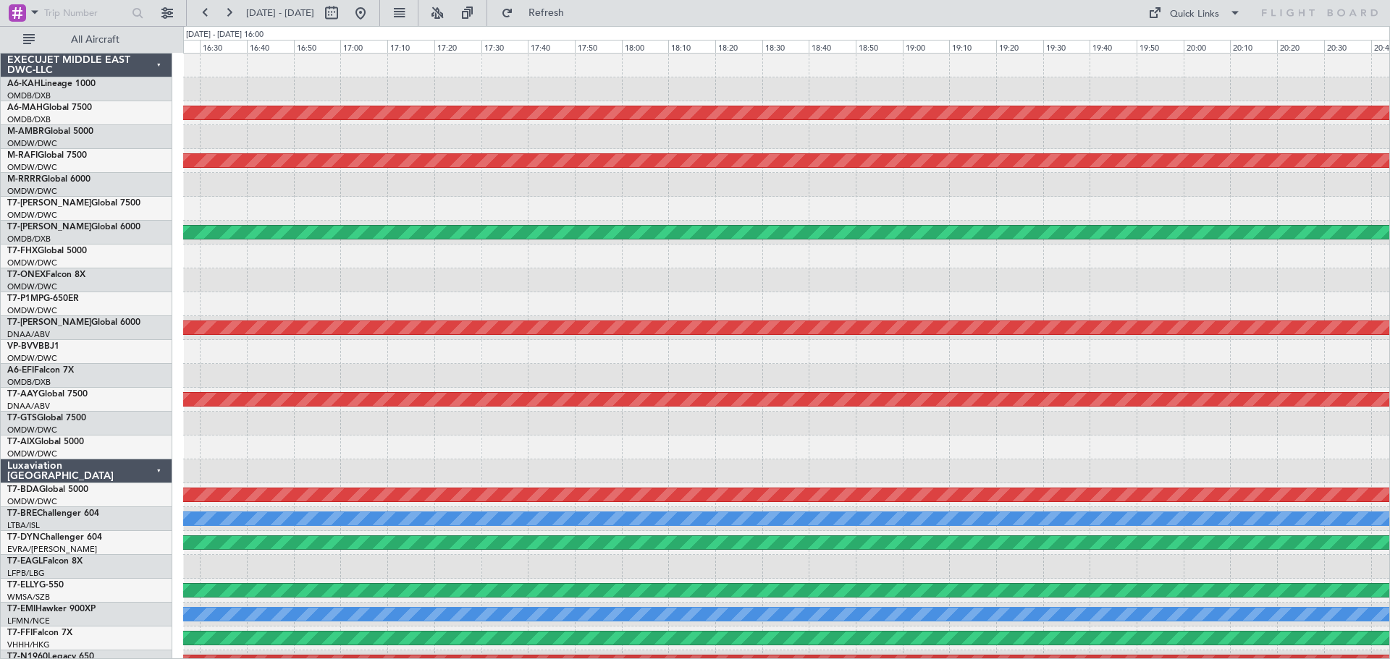
click at [677, 375] on div "Planned Maint [GEOGRAPHIC_DATA] ([GEOGRAPHIC_DATA] Intl) Planned Maint [GEOGRAP…" at bounding box center [786, 484] width 1206 height 860
click at [696, 384] on div "Planned Maint [GEOGRAPHIC_DATA] ([GEOGRAPHIC_DATA] Intl) Planned Maint [GEOGRAP…" at bounding box center [786, 484] width 1206 height 860
click at [586, 373] on div "Planned Maint [GEOGRAPHIC_DATA] ([GEOGRAPHIC_DATA] Intl) Planned Maint [GEOGRAP…" at bounding box center [786, 484] width 1206 height 860
click at [637, 364] on div "Planned Maint [GEOGRAPHIC_DATA] ([GEOGRAPHIC_DATA] Intl) Planned Maint [GEOGRAP…" at bounding box center [786, 484] width 1206 height 860
click at [738, 364] on div "Planned Maint [GEOGRAPHIC_DATA] ([GEOGRAPHIC_DATA] Intl) Planned Maint [GEOGRAP…" at bounding box center [786, 484] width 1206 height 860
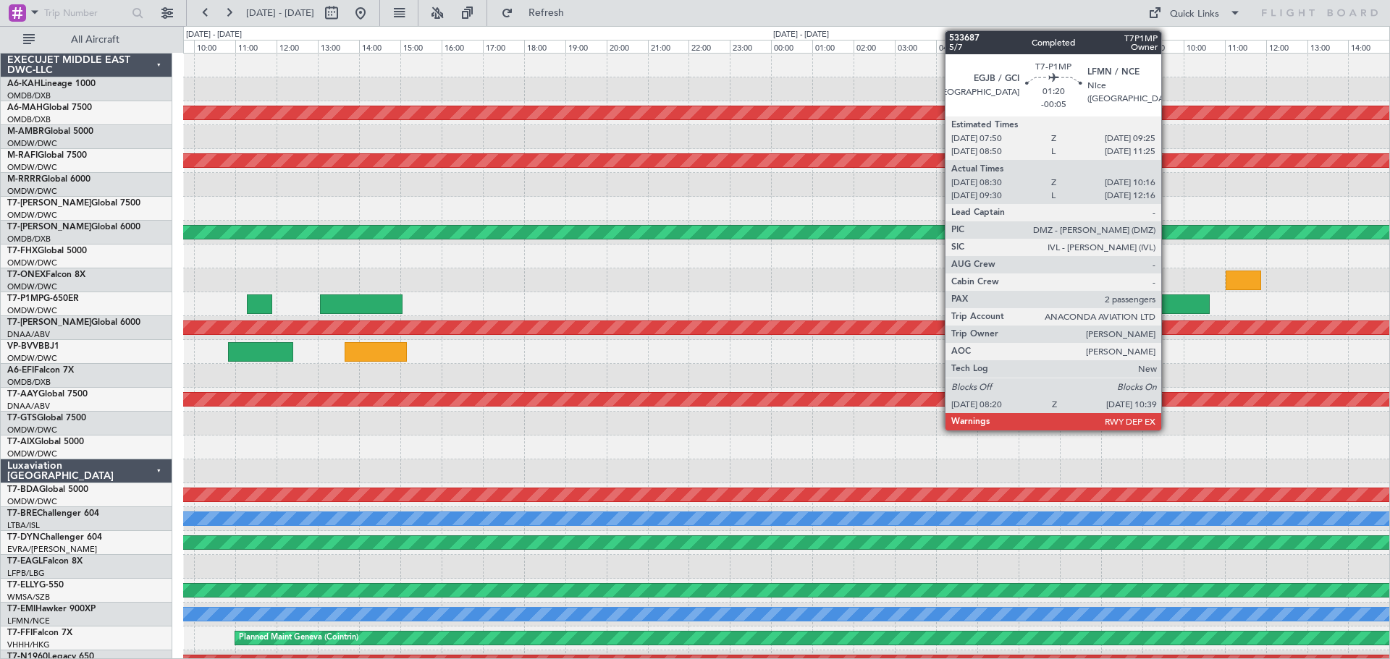
click at [1168, 308] on div at bounding box center [1162, 305] width 96 height 20
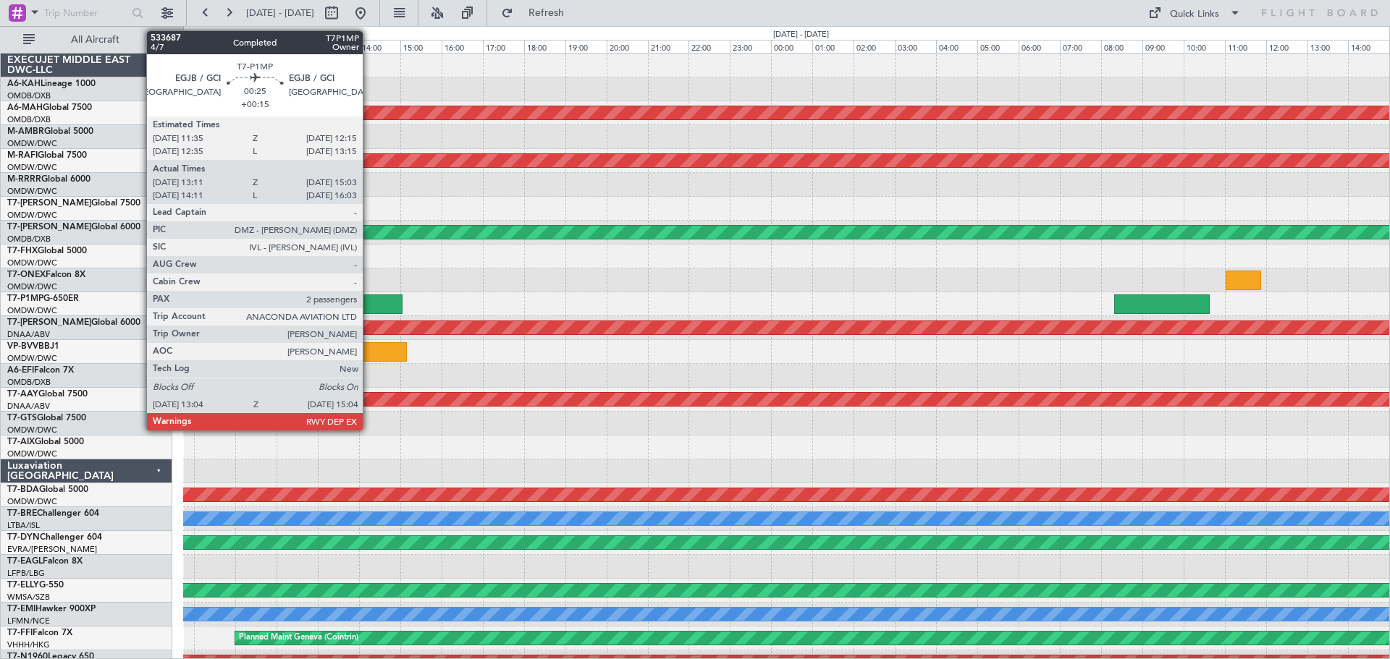
click at [369, 304] on div at bounding box center [361, 305] width 83 height 20
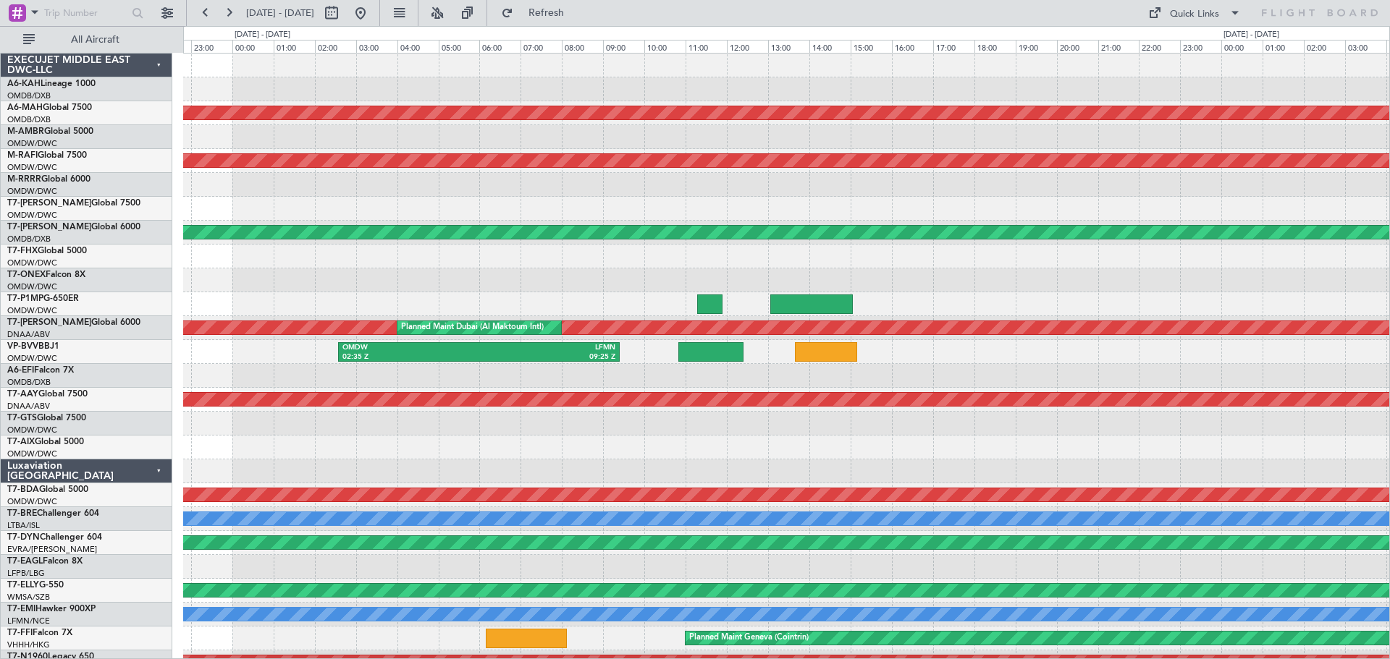
click at [891, 278] on div "Planned Maint [GEOGRAPHIC_DATA] ([GEOGRAPHIC_DATA] Intl) Planned Maint [GEOGRAP…" at bounding box center [786, 484] width 1206 height 860
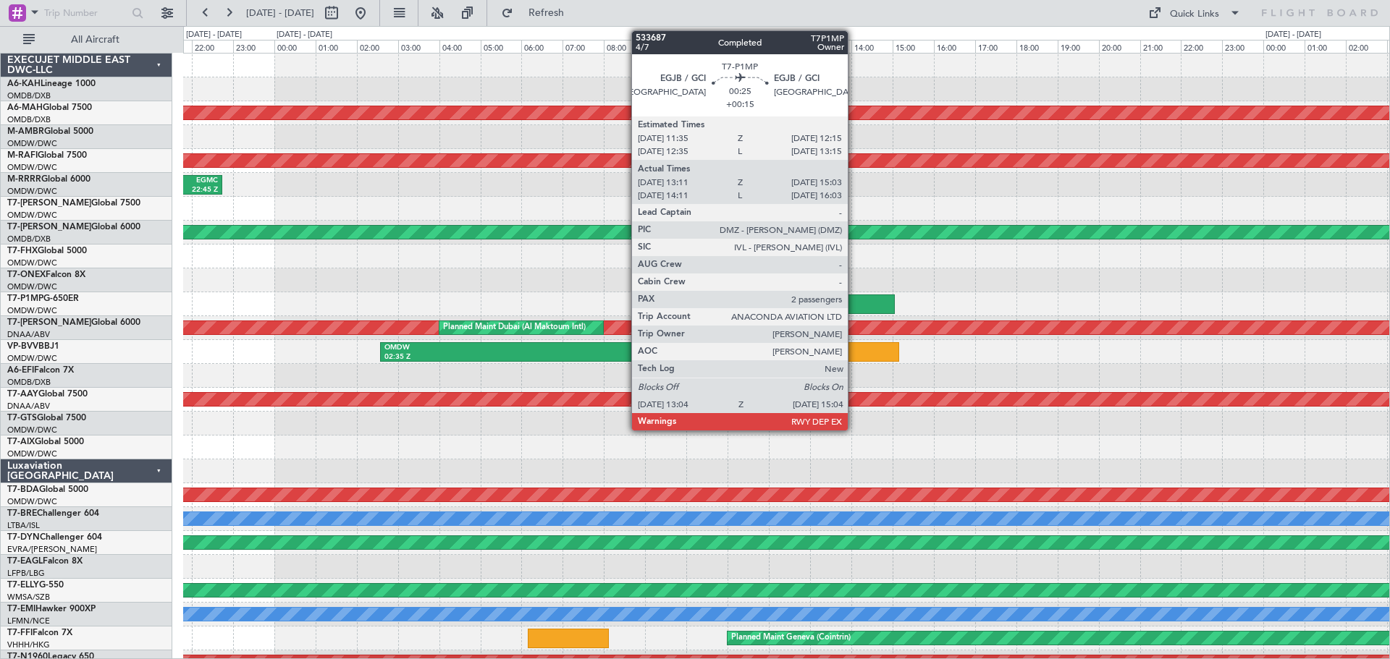
click at [853, 302] on div at bounding box center [853, 305] width 83 height 20
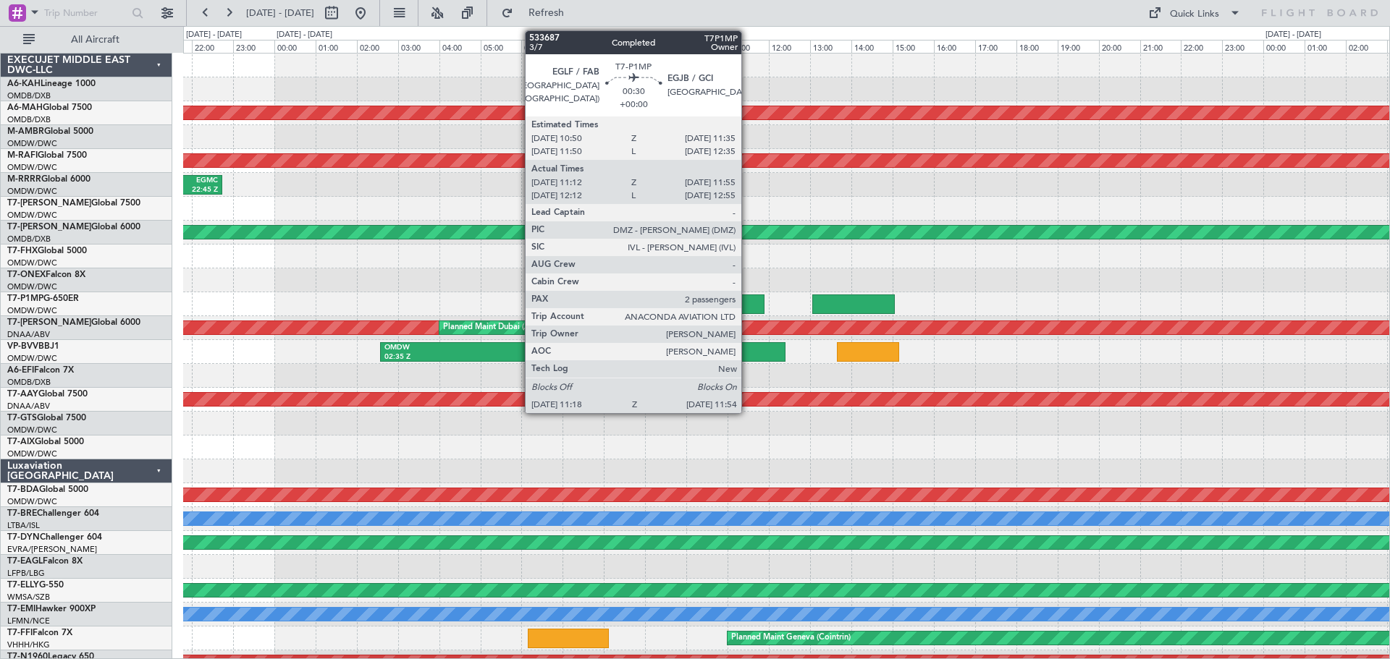
click at [749, 308] on div at bounding box center [751, 305] width 25 height 20
click at [752, 303] on div at bounding box center [751, 305] width 25 height 20
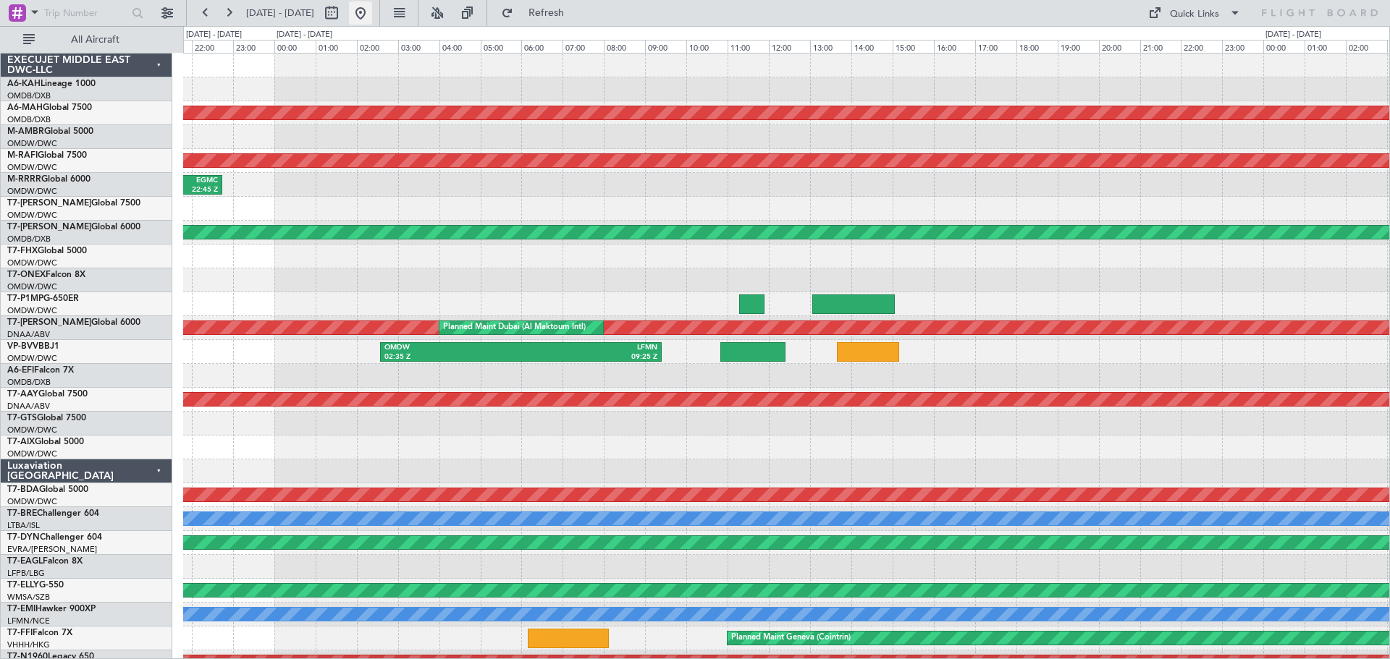
click at [372, 5] on button at bounding box center [360, 12] width 23 height 23
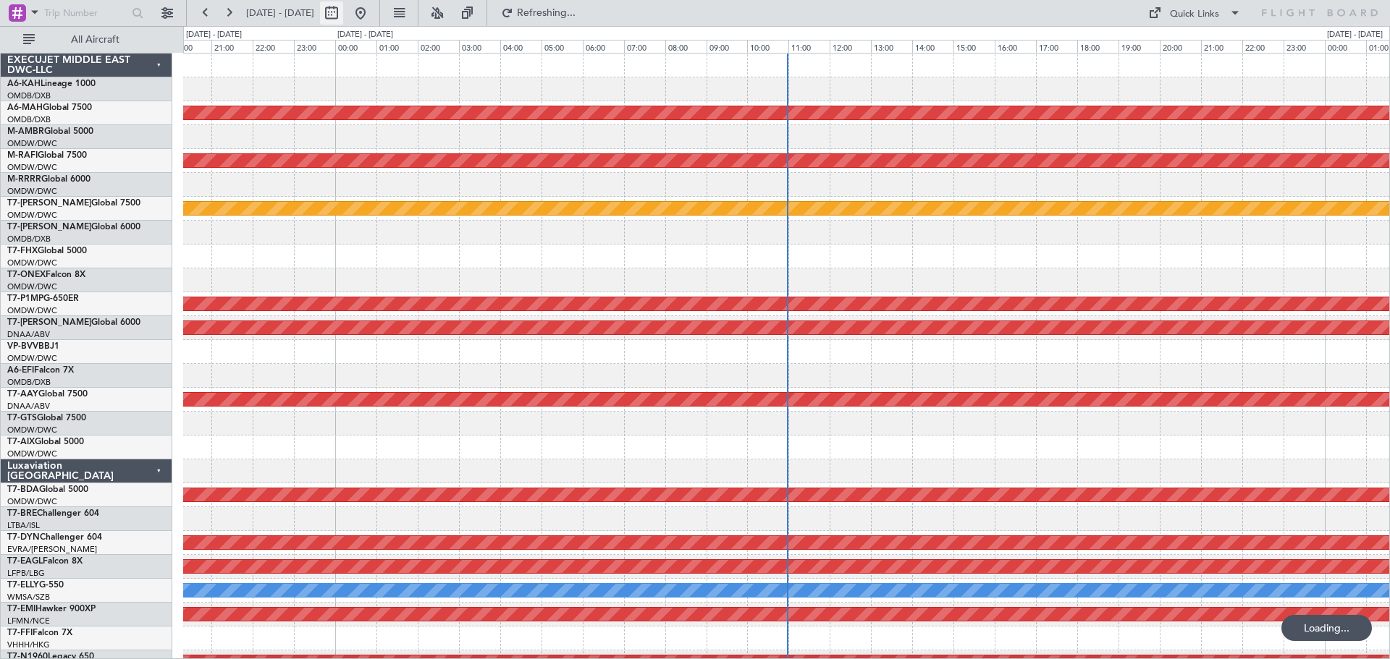
click at [343, 17] on button at bounding box center [331, 12] width 23 height 23
select select "9"
select select "2025"
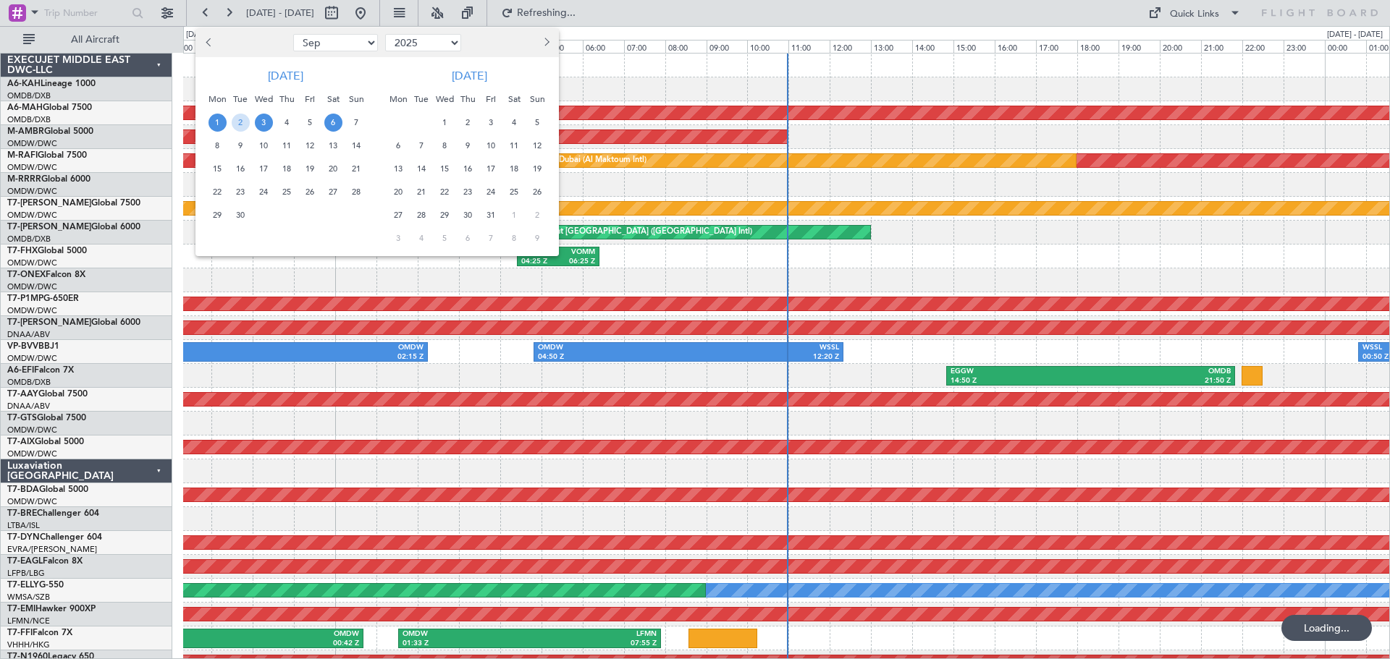
click at [205, 41] on button "Previous month" at bounding box center [209, 42] width 16 height 23
select select "8"
click at [243, 152] on span "5" at bounding box center [241, 146] width 18 height 18
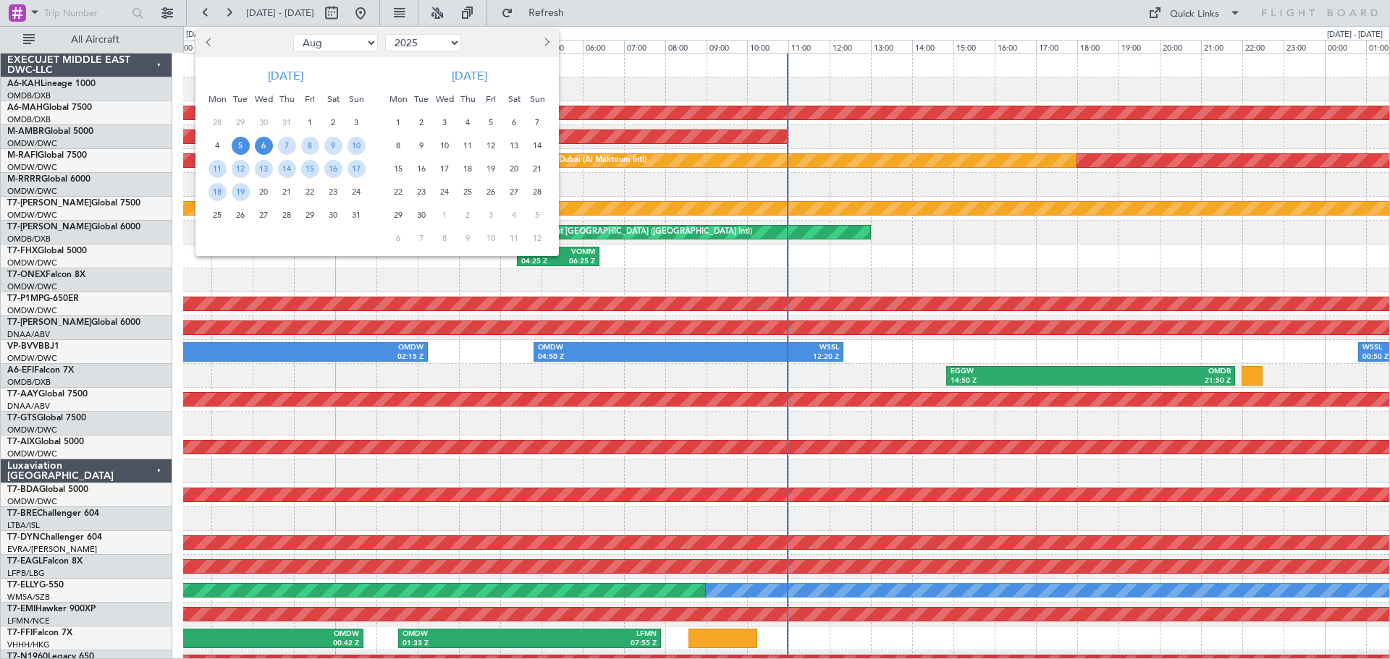
click at [261, 147] on span "6" at bounding box center [264, 146] width 18 height 18
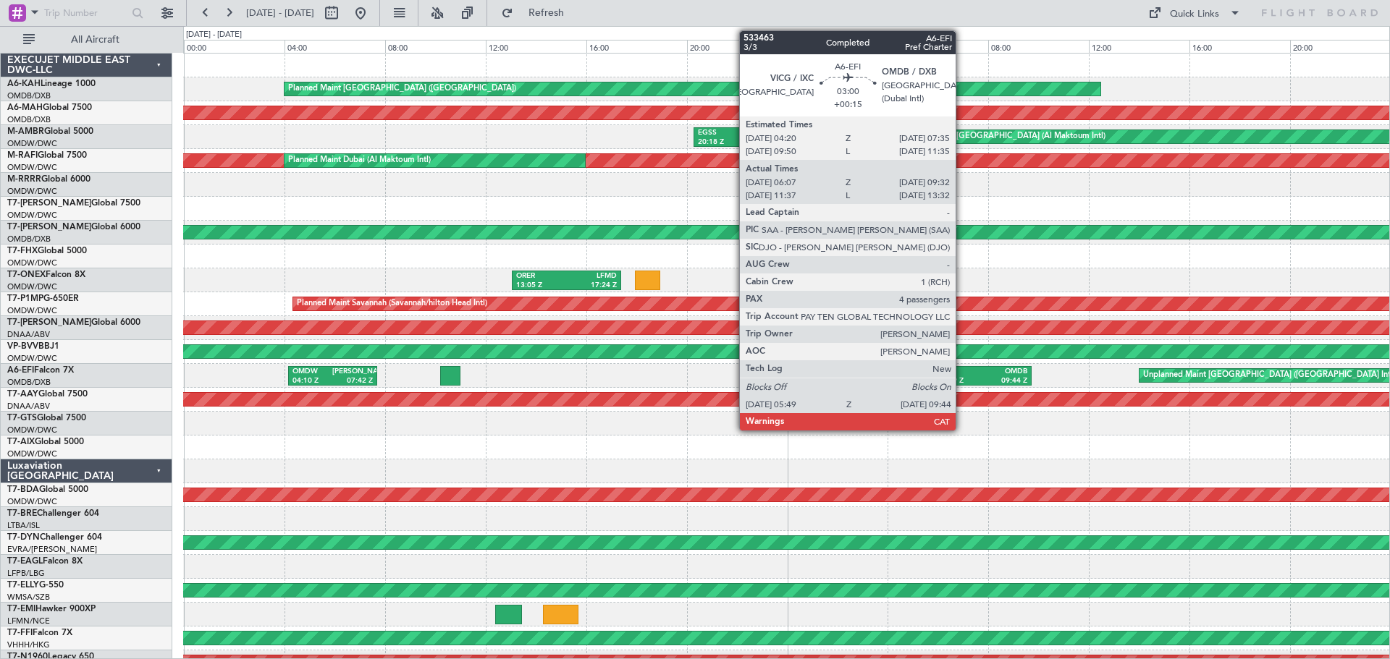
click at [962, 373] on div "VICG" at bounding box center [959, 372] width 45 height 10
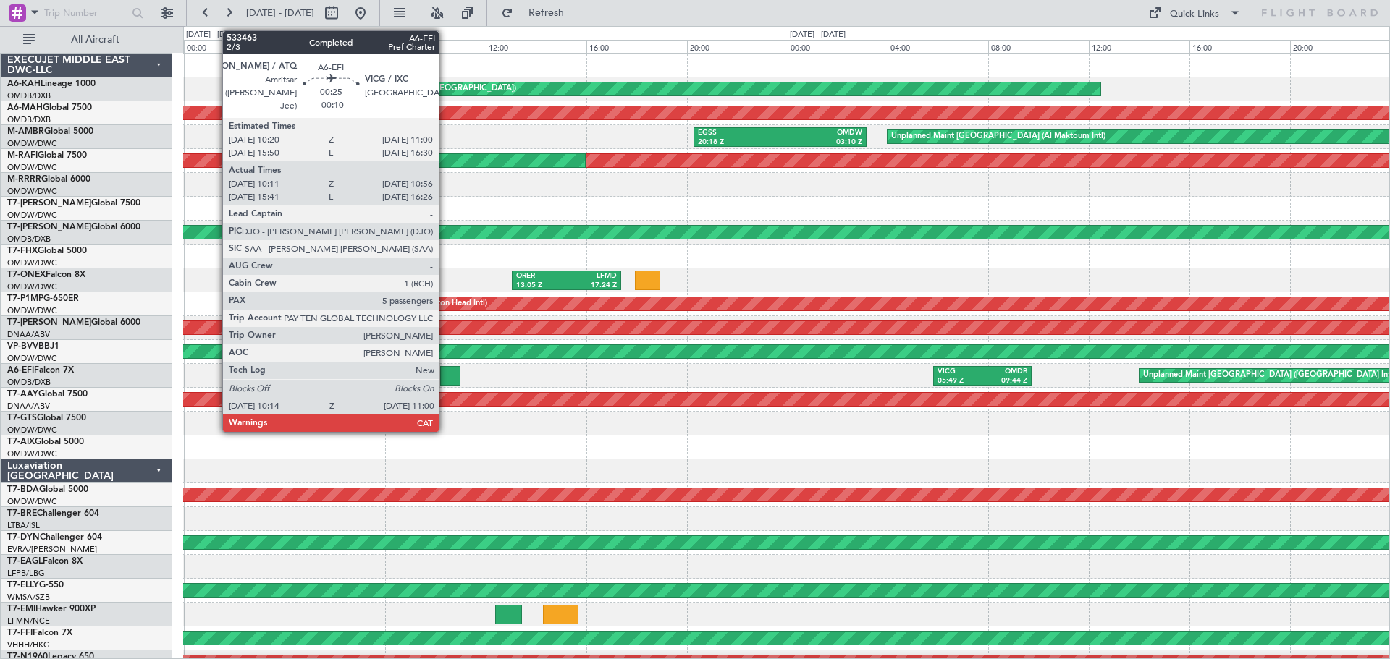
click at [449, 373] on div at bounding box center [450, 376] width 20 height 20
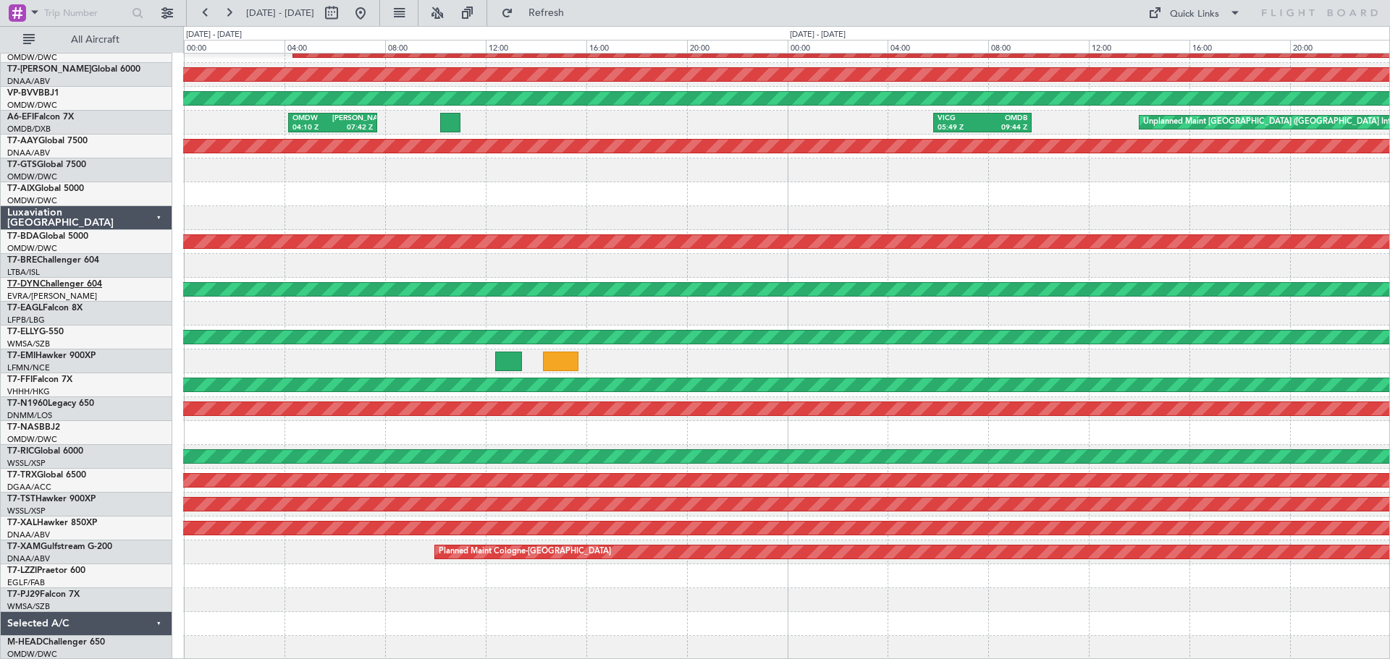
scroll to position [253, 0]
click at [343, 8] on button at bounding box center [331, 12] width 23 height 23
select select "8"
select select "2025"
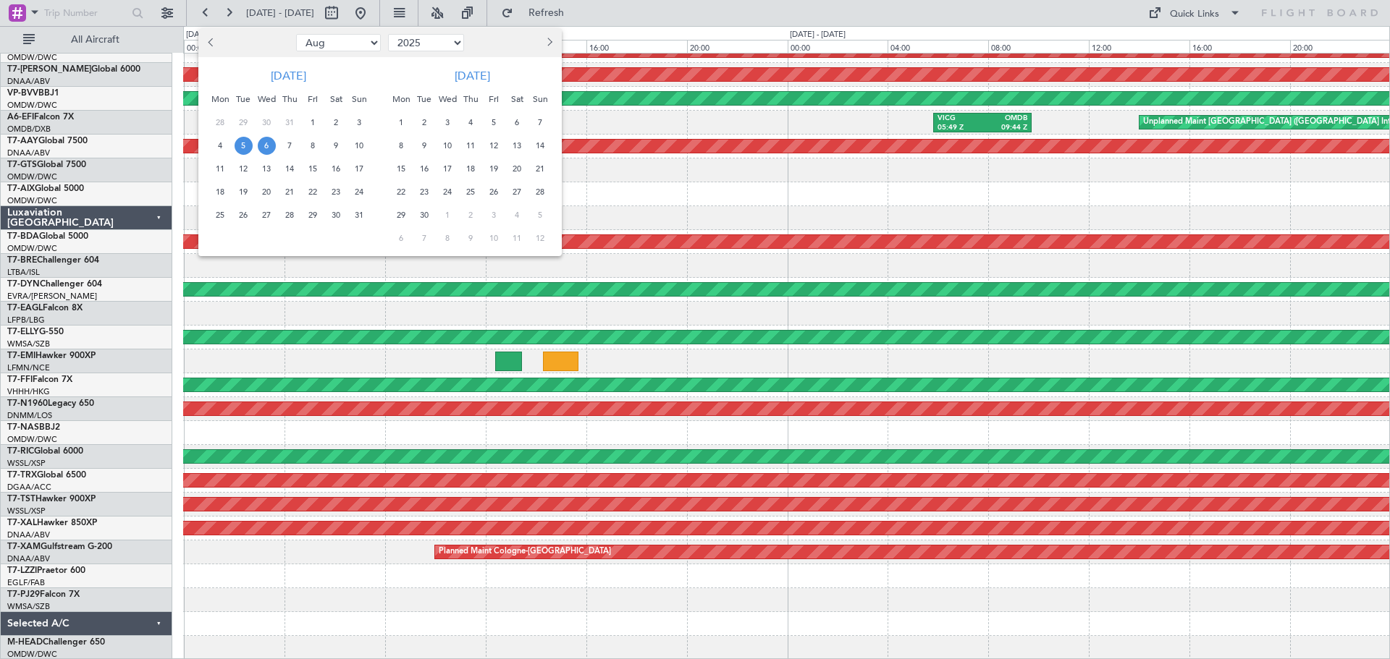
click at [213, 40] on span "Previous month" at bounding box center [212, 42] width 9 height 9
select select "6"
click at [248, 196] on span "17" at bounding box center [244, 192] width 18 height 18
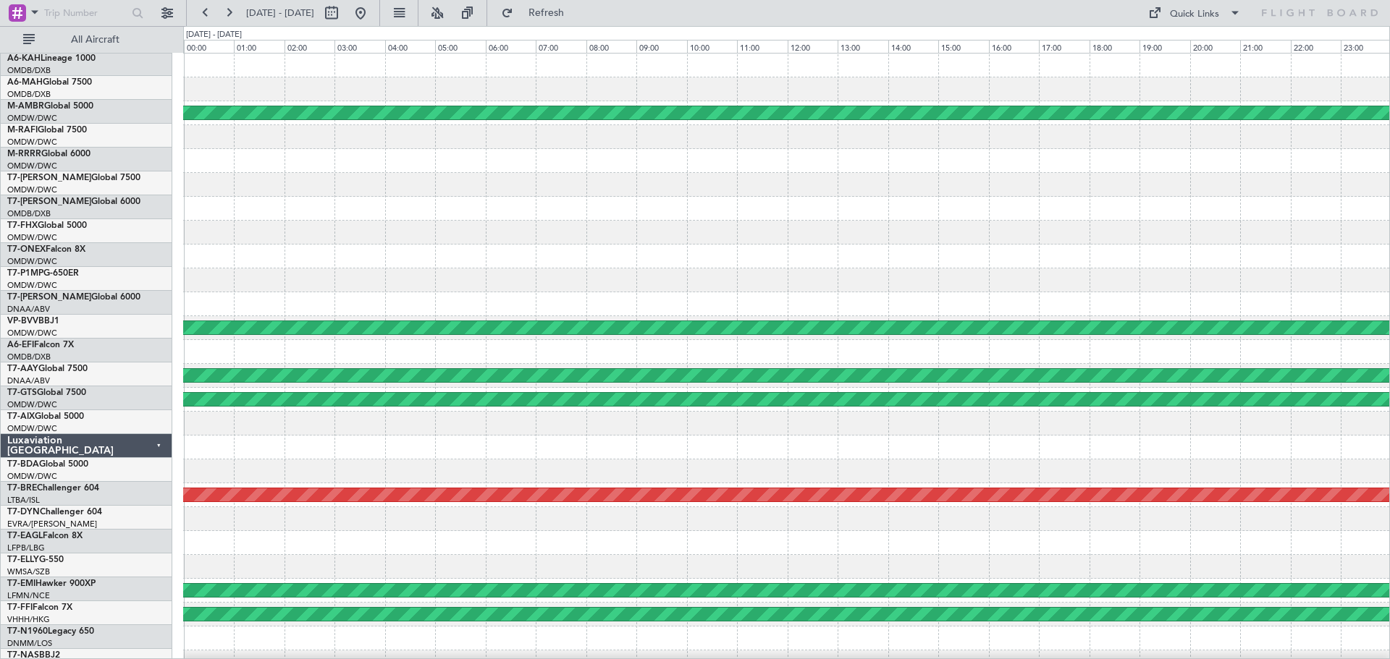
scroll to position [0, 0]
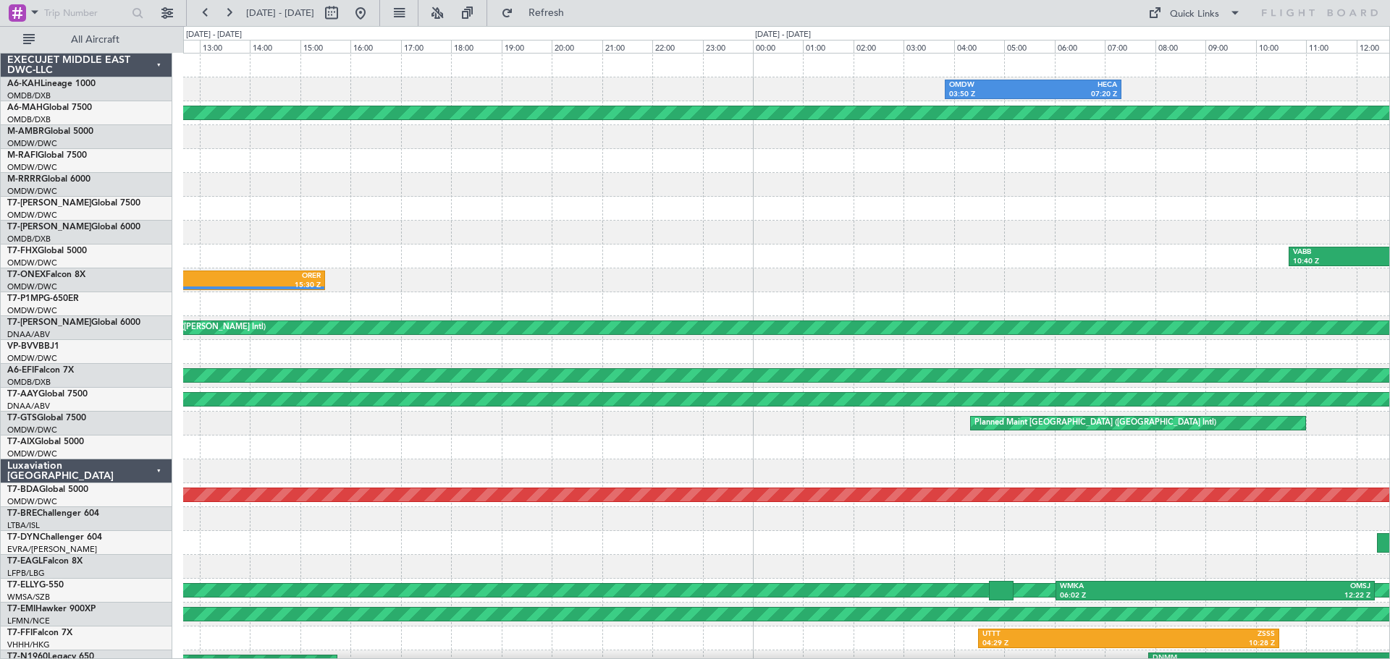
click at [1068, 318] on div "OMDW 03:50 Z HECA 07:20 Z Planned Maint [GEOGRAPHIC_DATA] ([GEOGRAPHIC_DATA]) V…" at bounding box center [786, 484] width 1206 height 860
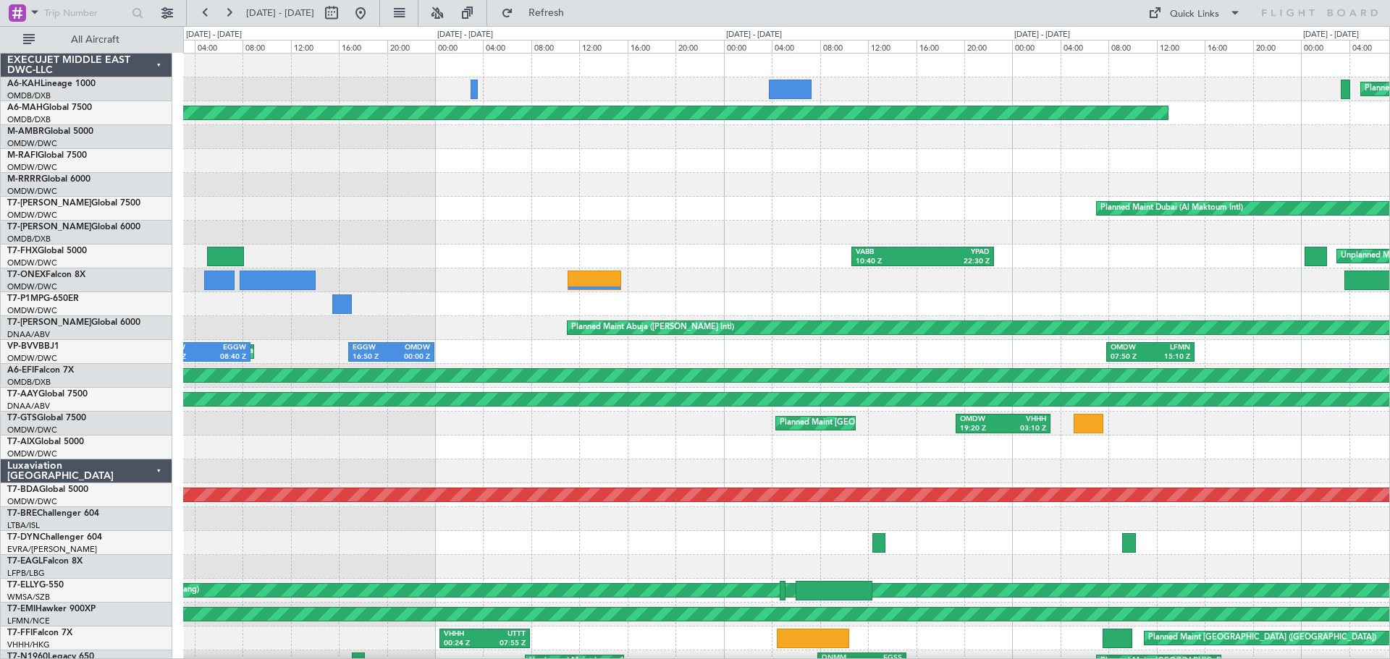
click at [372, 12] on div at bounding box center [346, 12] width 52 height 23
click at [343, 14] on button at bounding box center [331, 12] width 23 height 23
select select "6"
select select "2025"
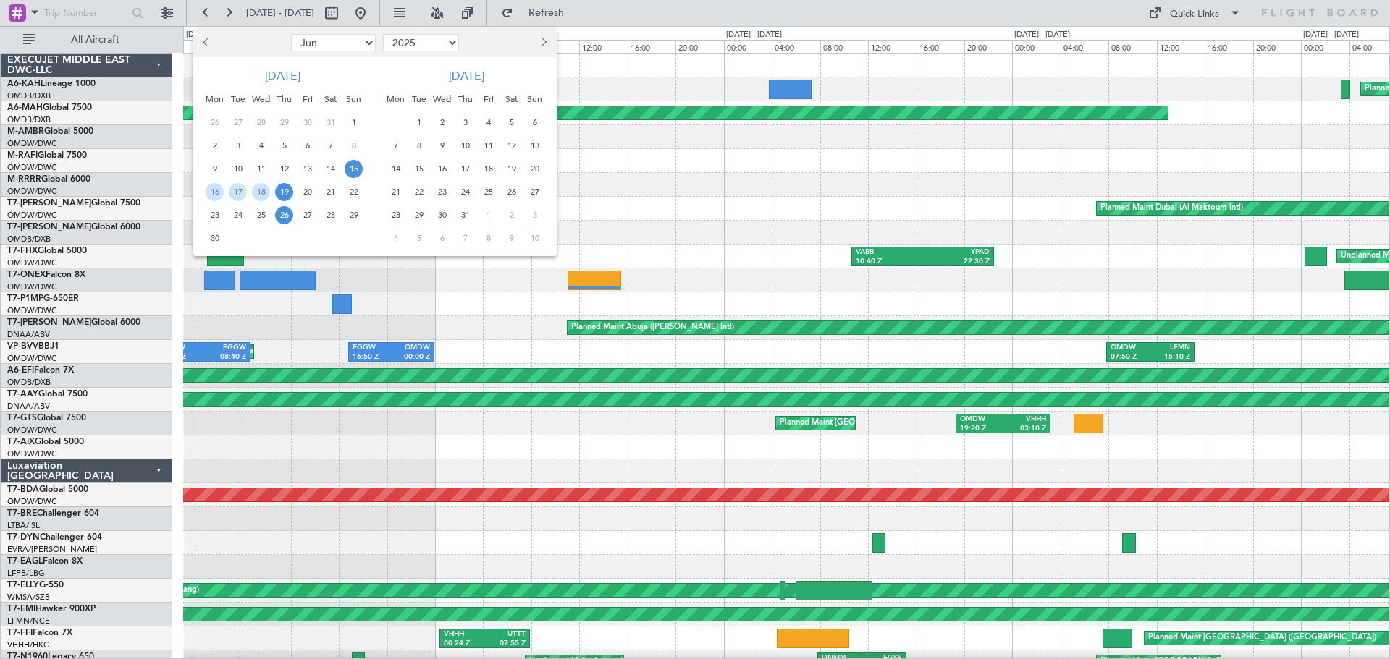
click at [289, 223] on span "26" at bounding box center [284, 215] width 18 height 18
click at [350, 221] on span "29" at bounding box center [354, 215] width 18 height 18
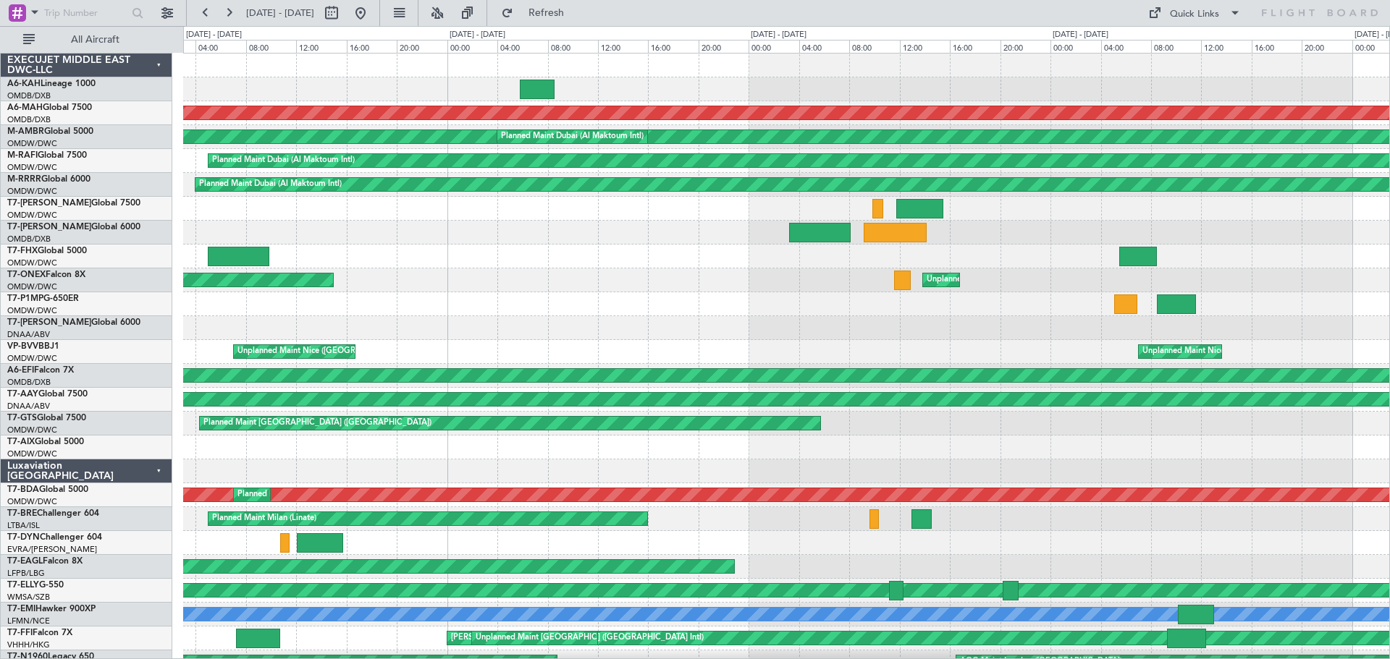
scroll to position [4, 0]
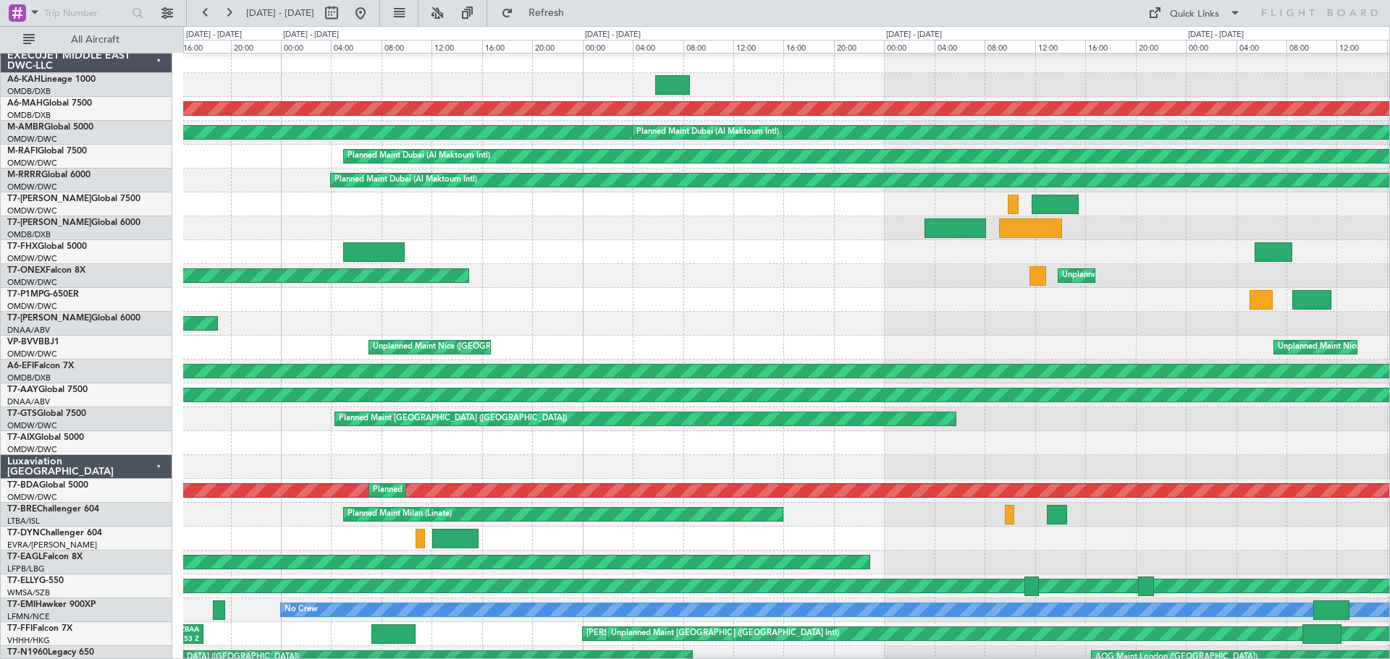
click at [1013, 347] on div "Unplanned Maint Nice ([GEOGRAPHIC_DATA]) [GEOGRAPHIC_DATA] ([GEOGRAPHIC_DATA])" at bounding box center [786, 348] width 1206 height 24
click at [343, 12] on button at bounding box center [331, 12] width 23 height 23
select select "6"
select select "2025"
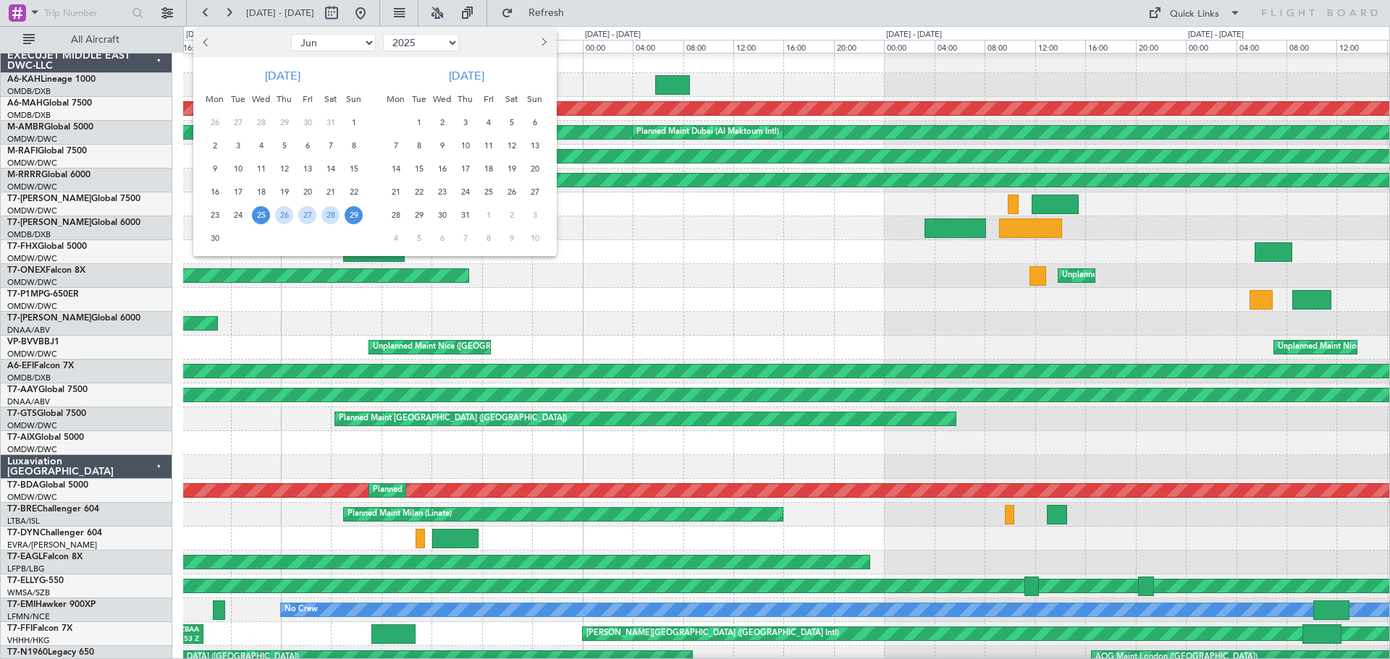
click at [543, 43] on span "Next month" at bounding box center [543, 42] width 9 height 9
select select "8"
click at [236, 142] on span "5" at bounding box center [238, 146] width 18 height 18
click at [259, 145] on span "6" at bounding box center [261, 146] width 18 height 18
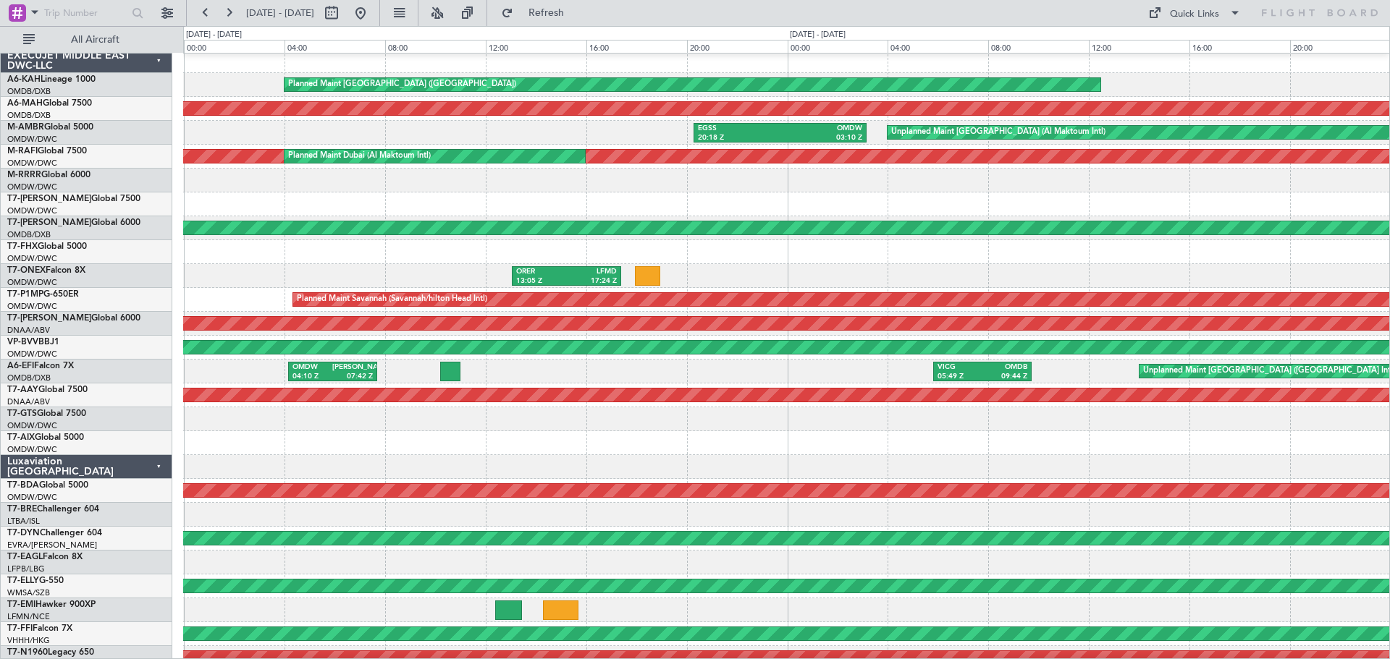
scroll to position [0, 0]
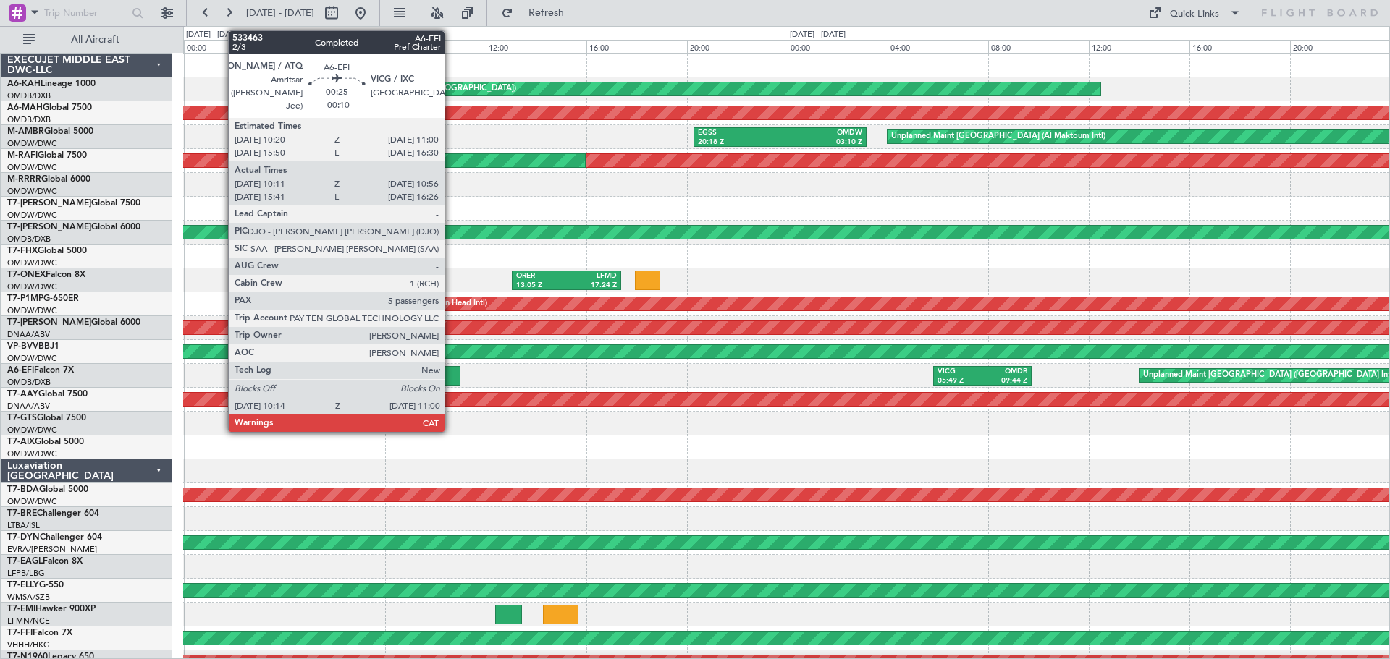
click at [451, 371] on div at bounding box center [450, 376] width 20 height 20
